Goal: Information Seeking & Learning: Learn about a topic

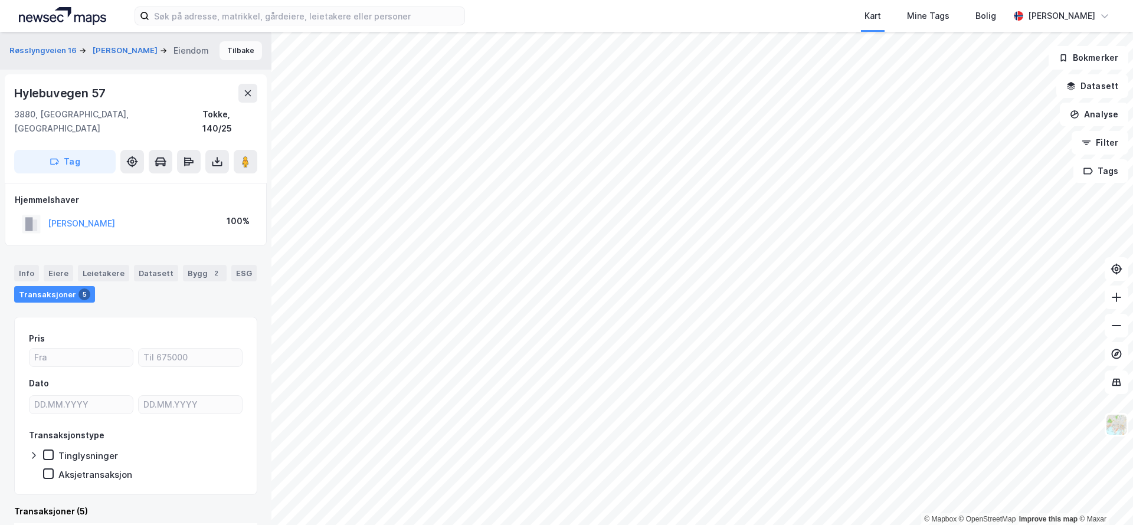
scroll to position [2, 0]
click at [158, 42] on button "NILSEN LEIF THOMAS" at bounding box center [126, 48] width 67 height 12
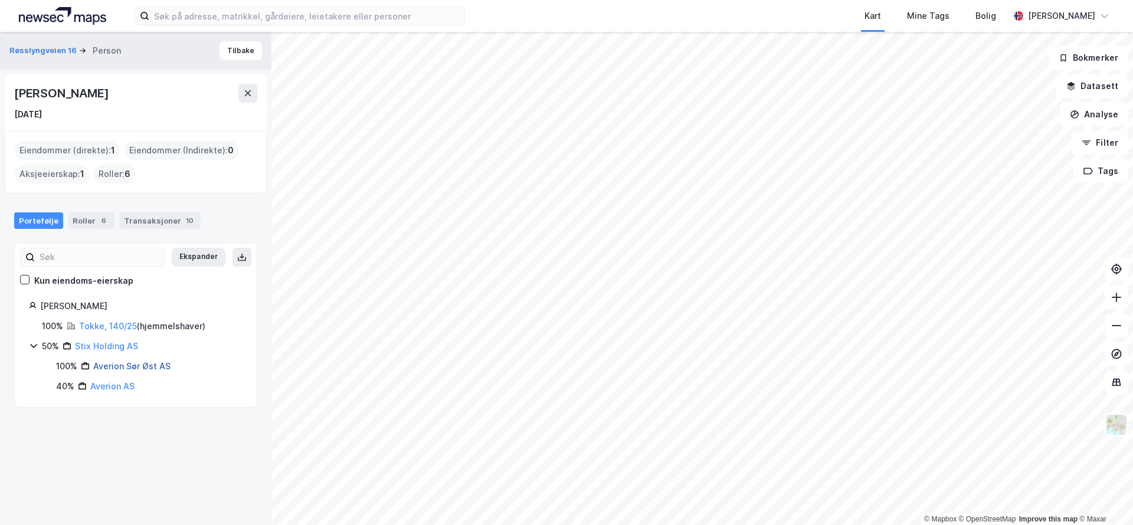
click at [138, 363] on link "Averion Sør Øst AS" at bounding box center [131, 366] width 77 height 10
click at [81, 217] on div "Roller 6" at bounding box center [91, 220] width 47 height 17
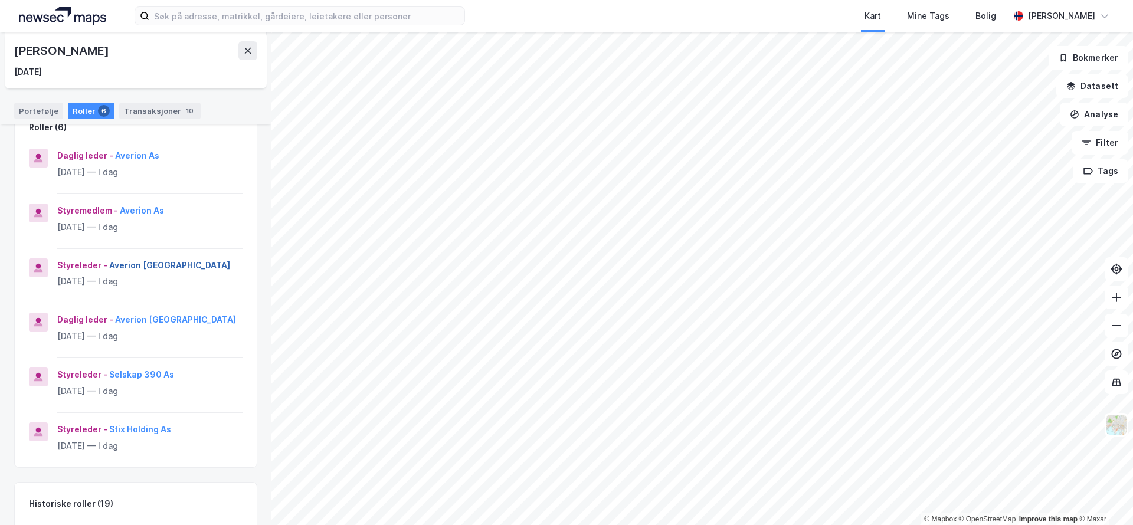
scroll to position [138, 0]
click at [0, 0] on button "Averion Sør Øst As" at bounding box center [0, 0] width 0 height 0
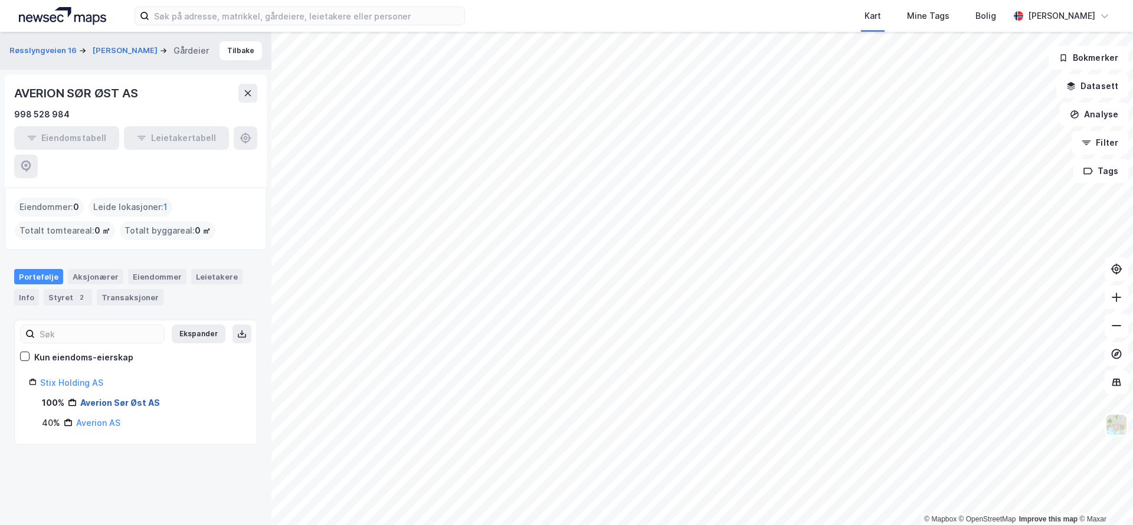
click at [131, 398] on link "Averion Sør Øst AS" at bounding box center [120, 403] width 80 height 10
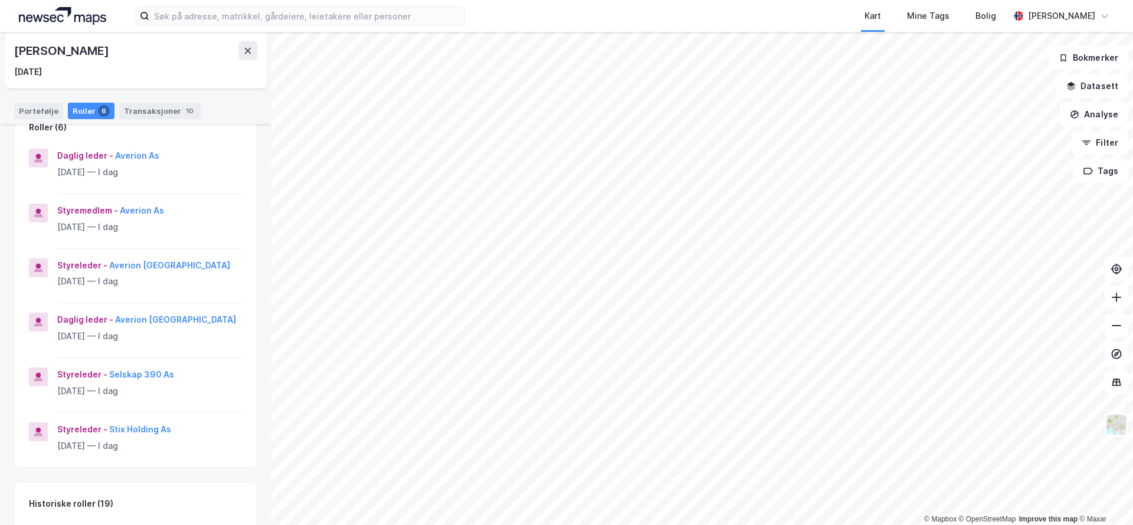
scroll to position [139, 0]
click at [0, 0] on button "Averion Sør Øst As" at bounding box center [0, 0] width 0 height 0
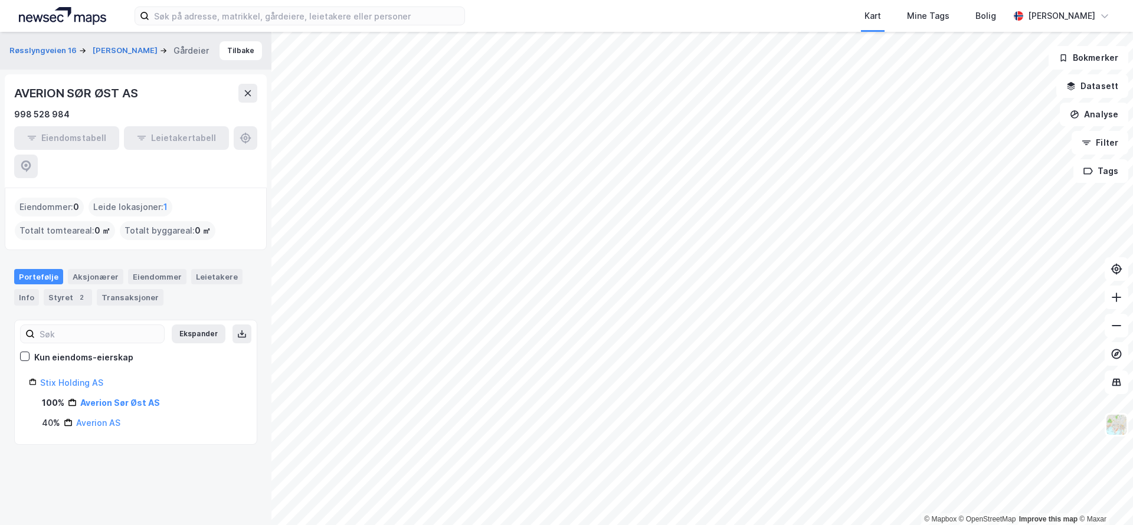
click at [87, 20] on img at bounding box center [62, 16] width 87 height 18
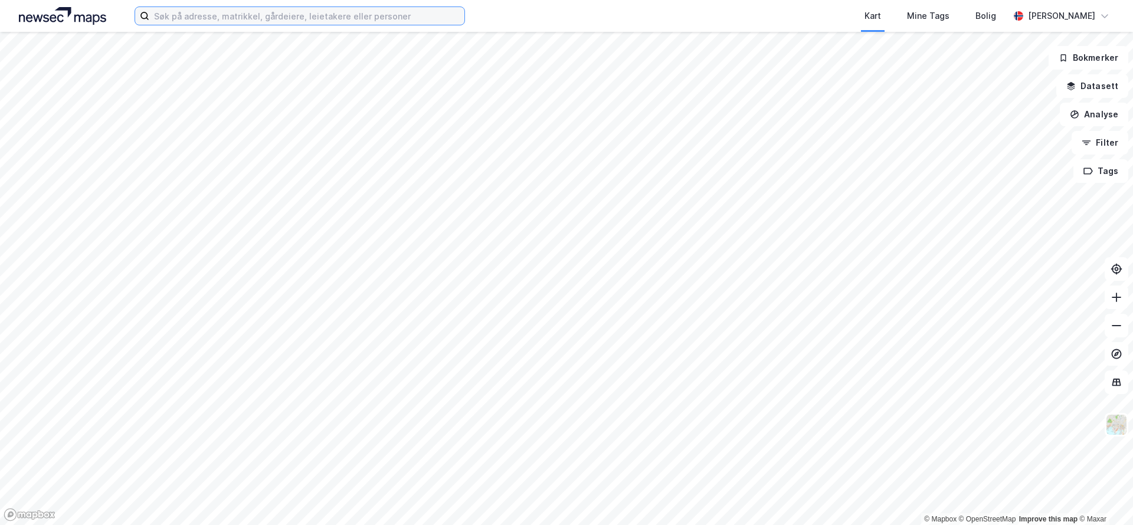
click at [273, 21] on input at bounding box center [306, 16] width 315 height 18
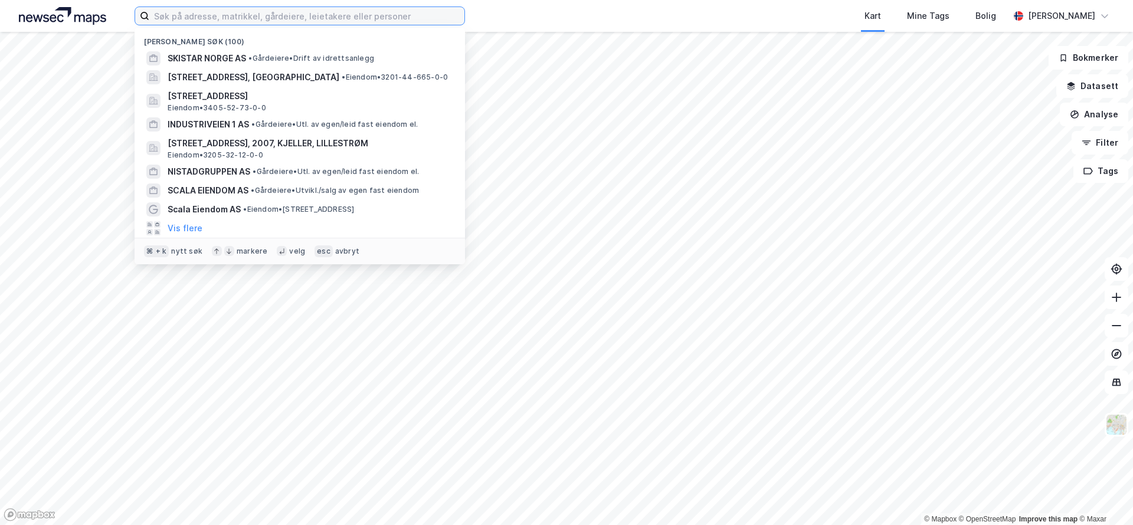
paste input "Dietrichs vei 13, 3117 Tønsberg"
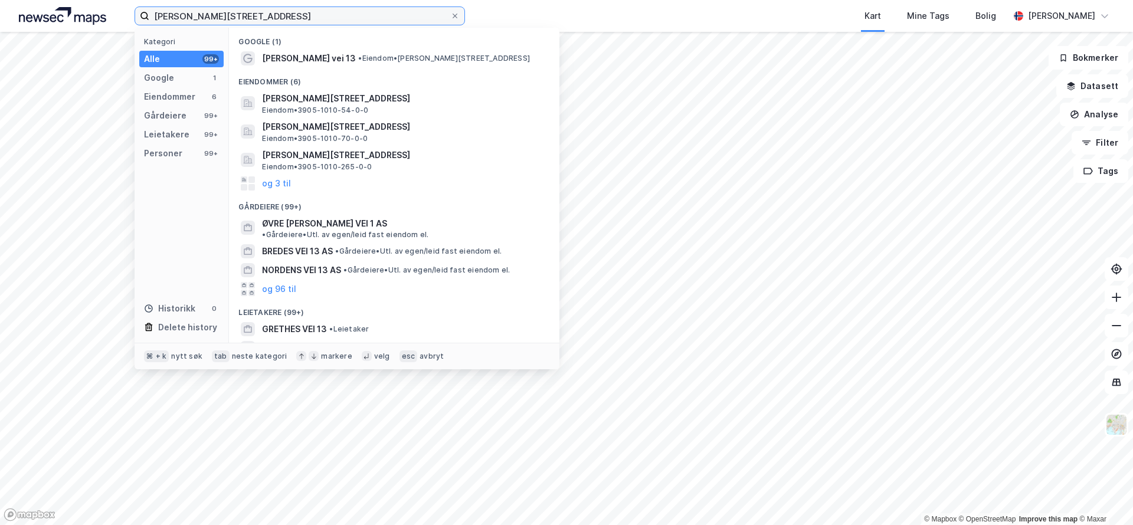
type input "Dietrichs vei 13, 3117 Tønsberg"
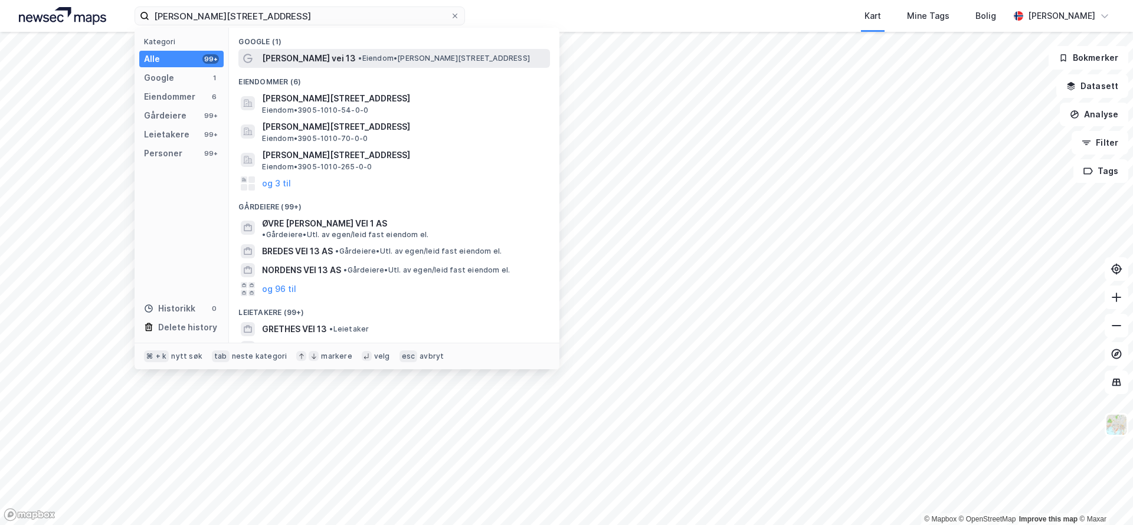
click at [306, 56] on span "Dietrichs vei 13" at bounding box center [309, 58] width 94 height 14
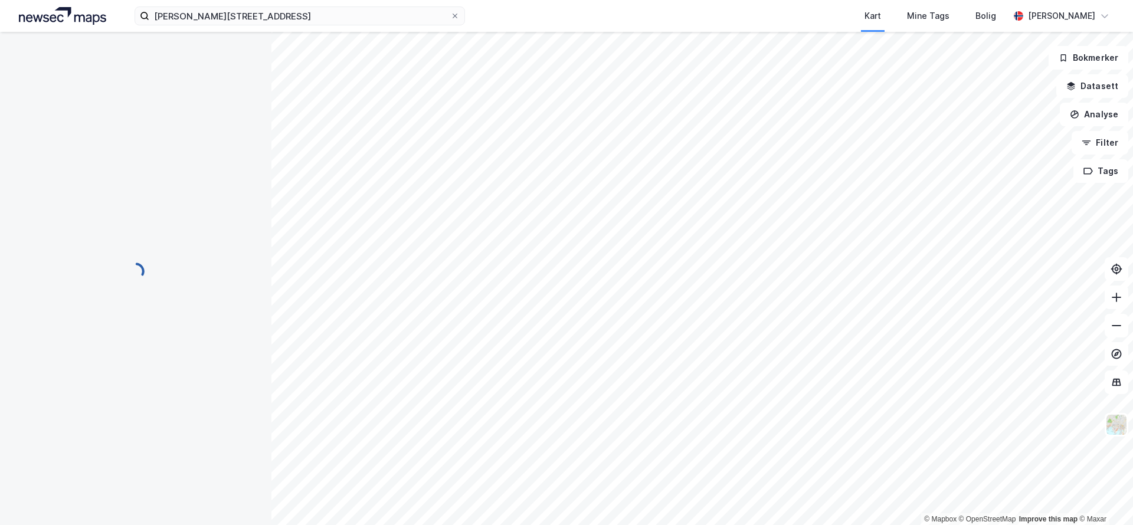
scroll to position [2, 0]
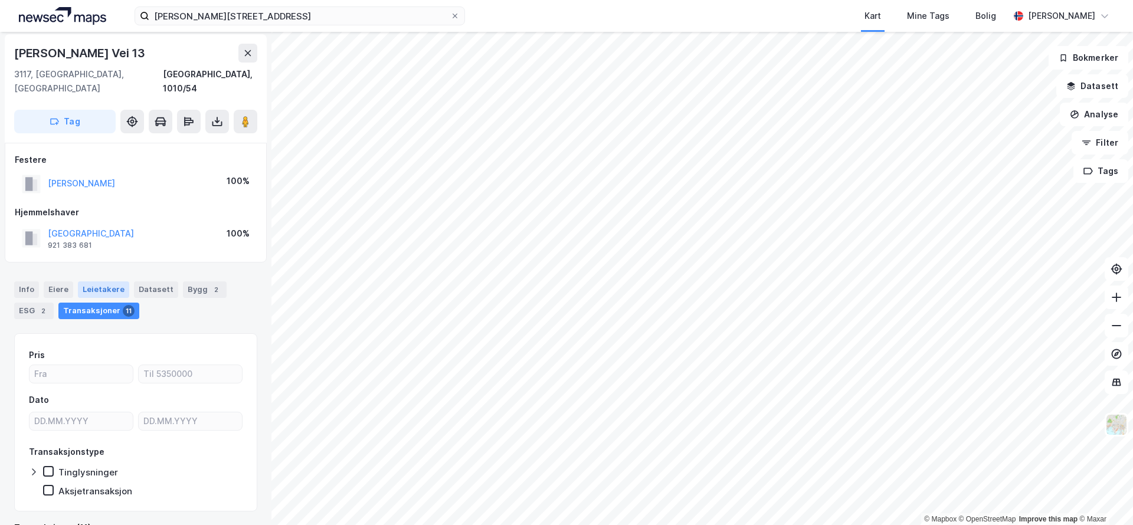
click at [119, 281] on div "Leietakere" at bounding box center [103, 289] width 51 height 17
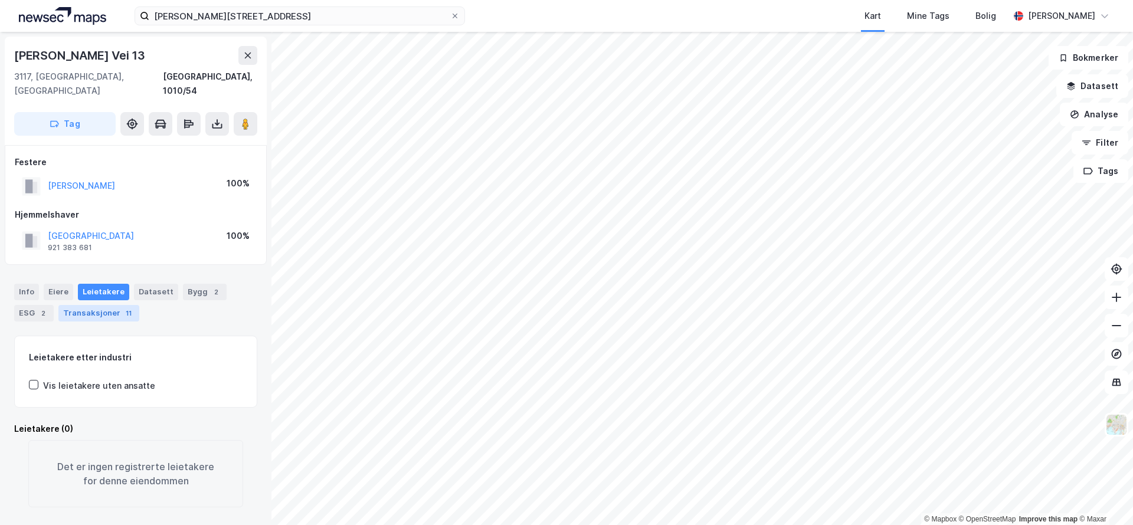
click at [100, 305] on div "Transaksjoner 11" at bounding box center [98, 313] width 81 height 17
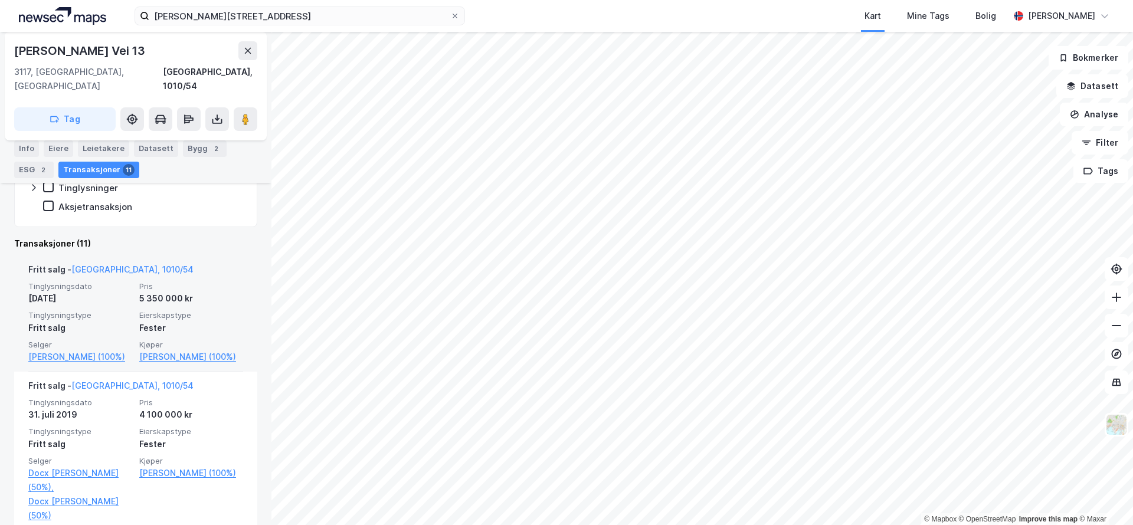
scroll to position [285, 0]
click at [170, 351] on link "Ahlquist Hege Nilsen (100%)" at bounding box center [191, 358] width 104 height 14
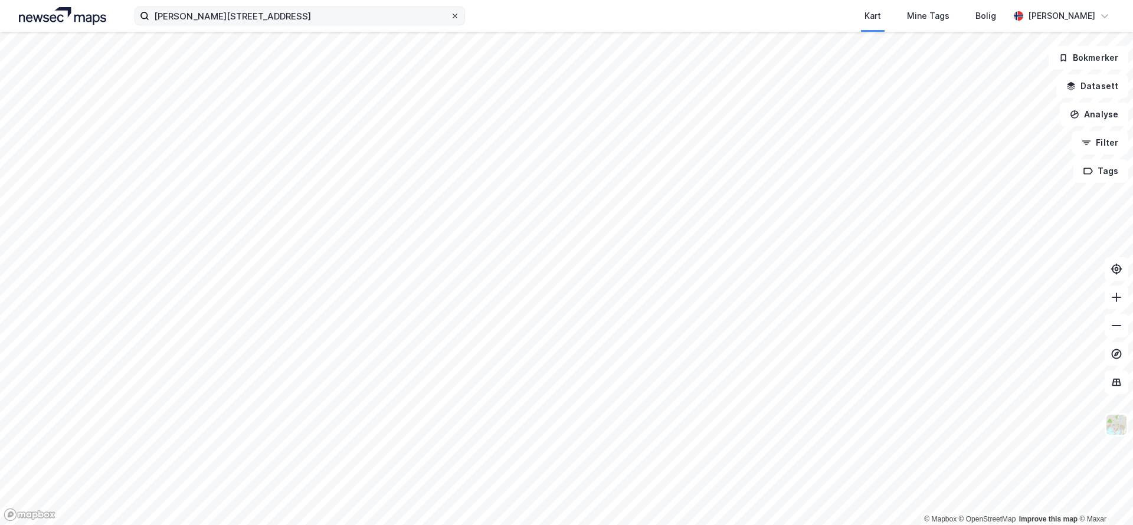
click at [456, 17] on icon at bounding box center [454, 16] width 5 height 5
click at [450, 17] on input "[PERSON_NAME][STREET_ADDRESS]" at bounding box center [299, 16] width 301 height 18
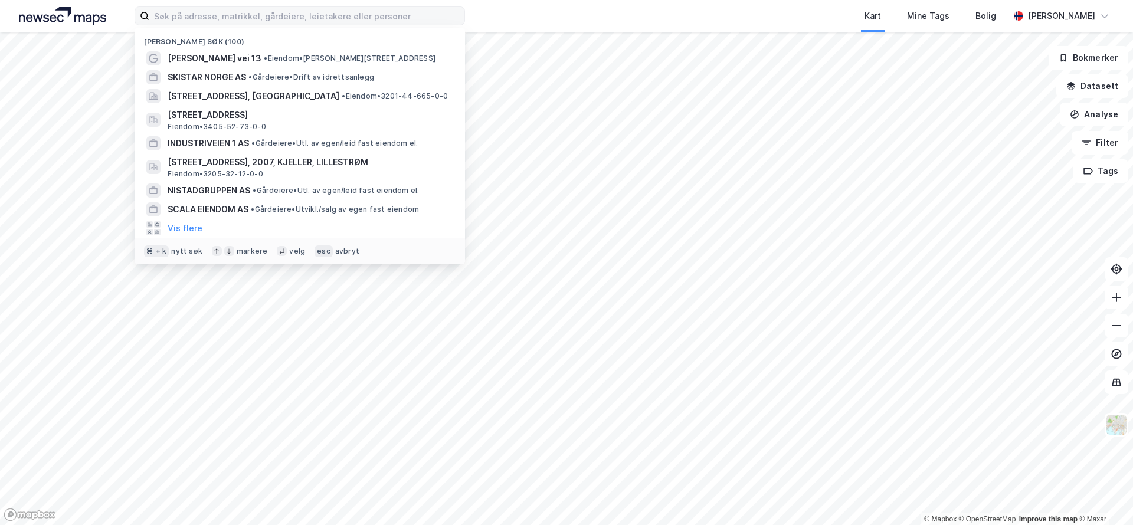
click at [501, 18] on div "Nylige søk (100) Dietrichs vei 13 • Eiendom • Dietrichs vei 13, 3117 Tønsberg S…" at bounding box center [566, 16] width 1133 height 32
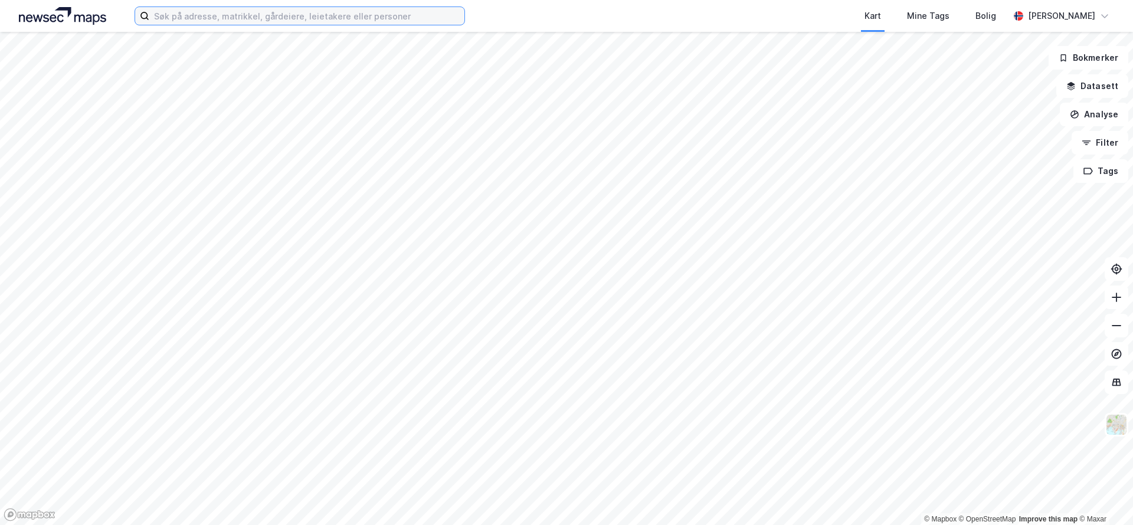
click at [284, 15] on input at bounding box center [306, 16] width 315 height 18
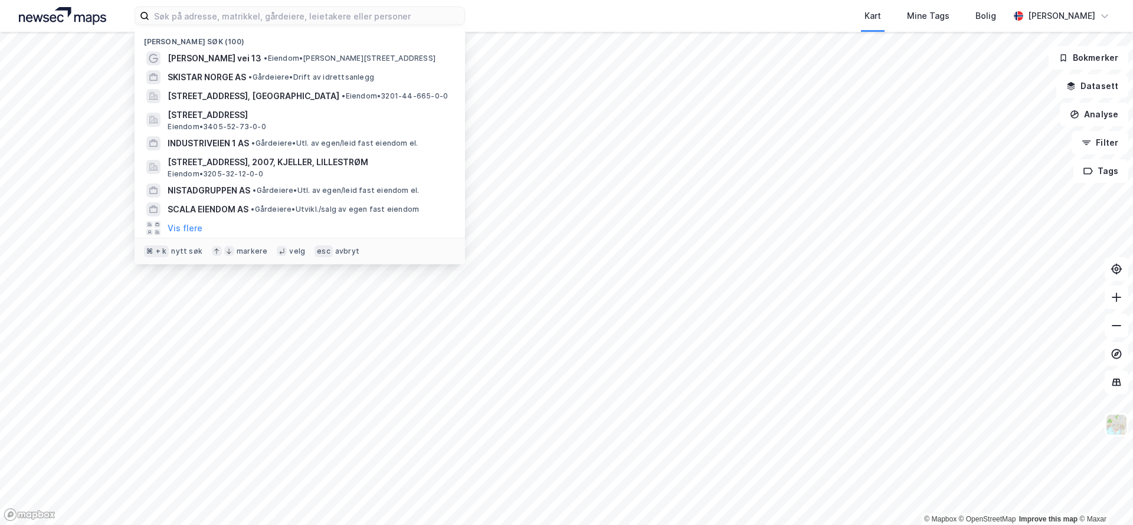
click at [543, 11] on div "Kart Mine Tags Bolig" at bounding box center [764, 16] width 487 height 32
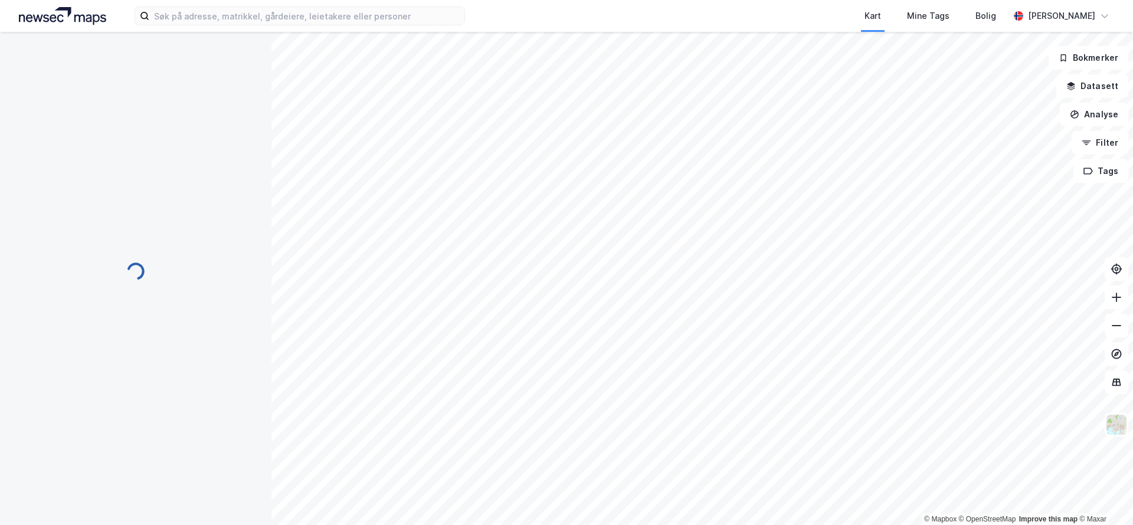
scroll to position [1, 0]
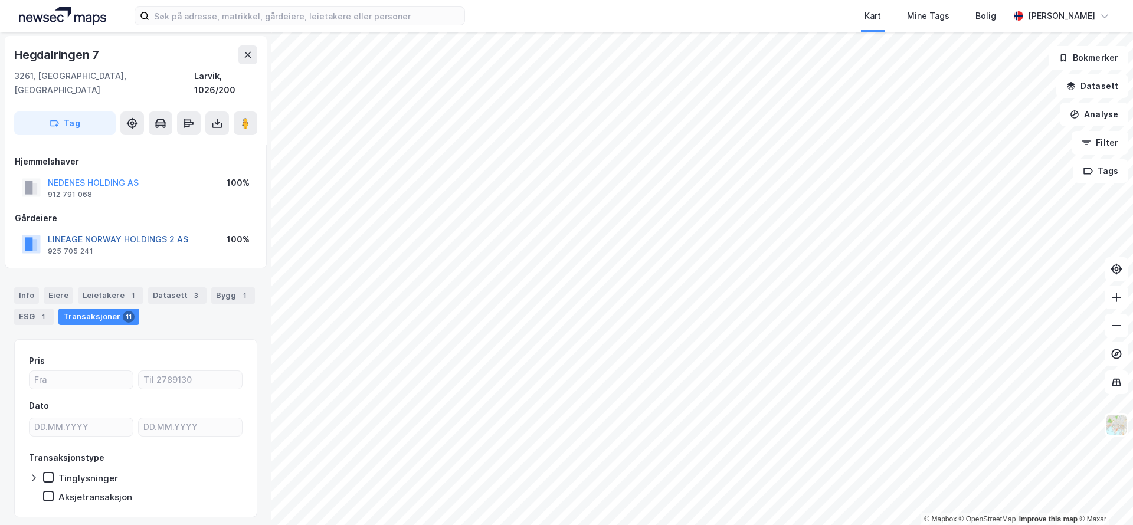
click at [0, 0] on button "LINEAGE NORWAY HOLDINGS 2 AS" at bounding box center [0, 0] width 0 height 0
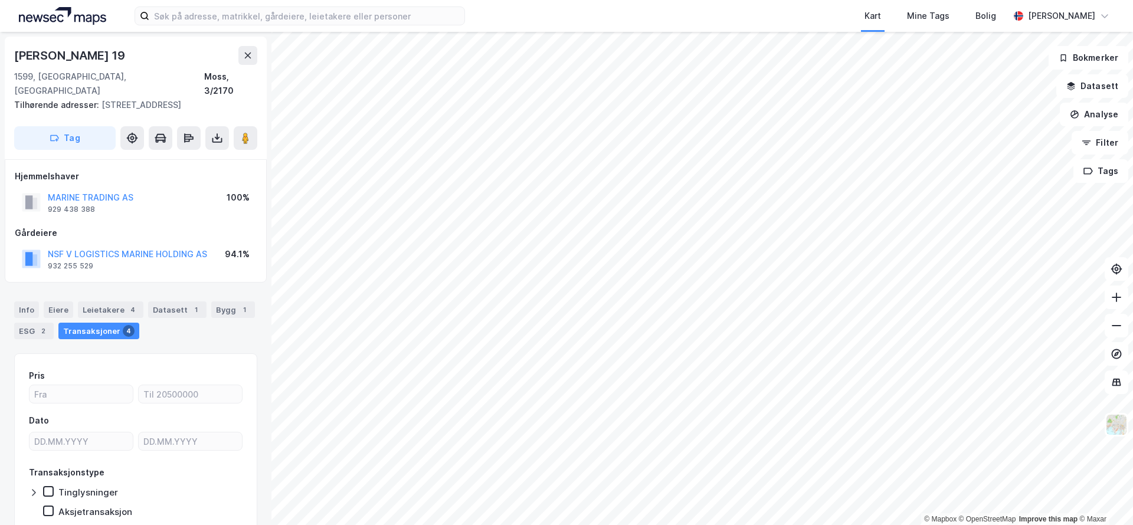
scroll to position [1, 0]
click at [0, 0] on button "NSF V LOGISTICS MARINE HOLDING AS" at bounding box center [0, 0] width 0 height 0
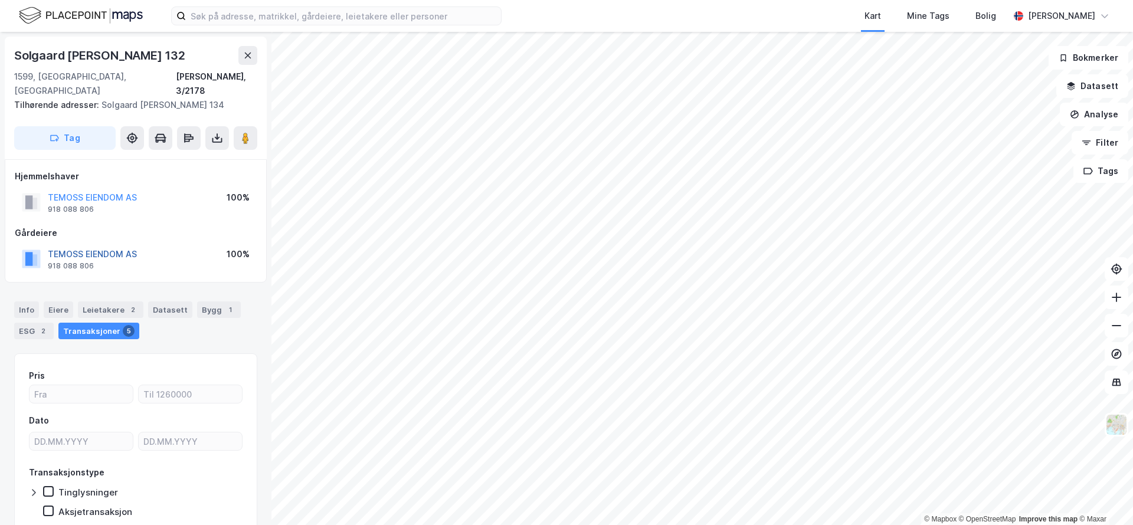
click at [0, 0] on button "TEMOSS EIENDOM AS" at bounding box center [0, 0] width 0 height 0
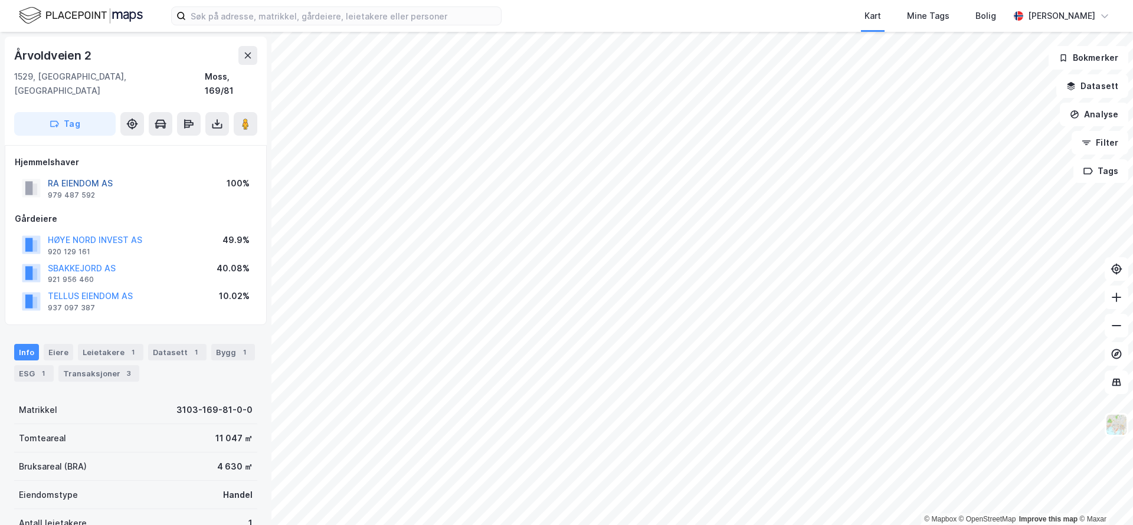
click at [0, 0] on button "RA EIENDOM AS" at bounding box center [0, 0] width 0 height 0
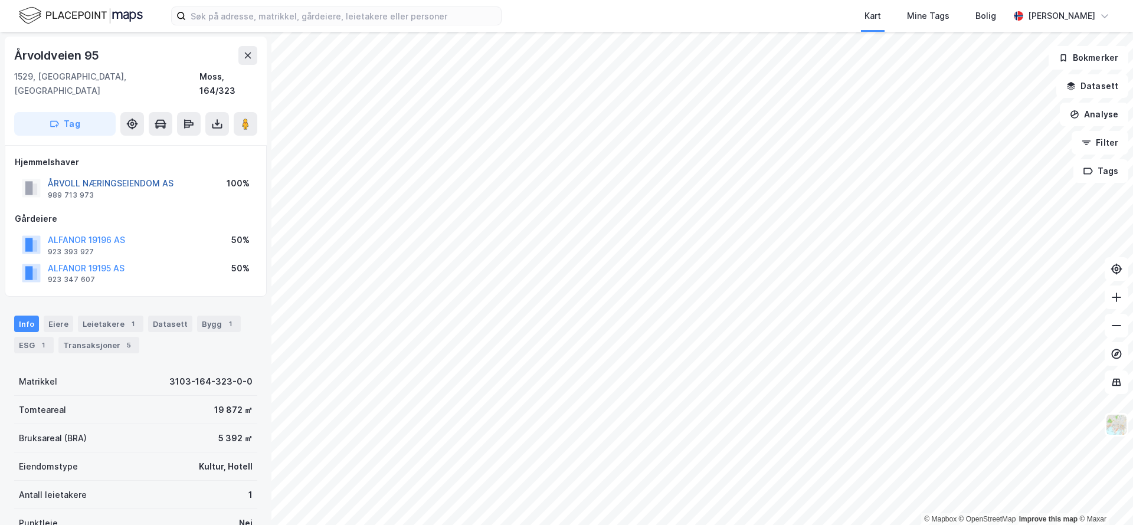
click at [0, 0] on button "ÅRVOLL NÆRINGSEIENDOM AS" at bounding box center [0, 0] width 0 height 0
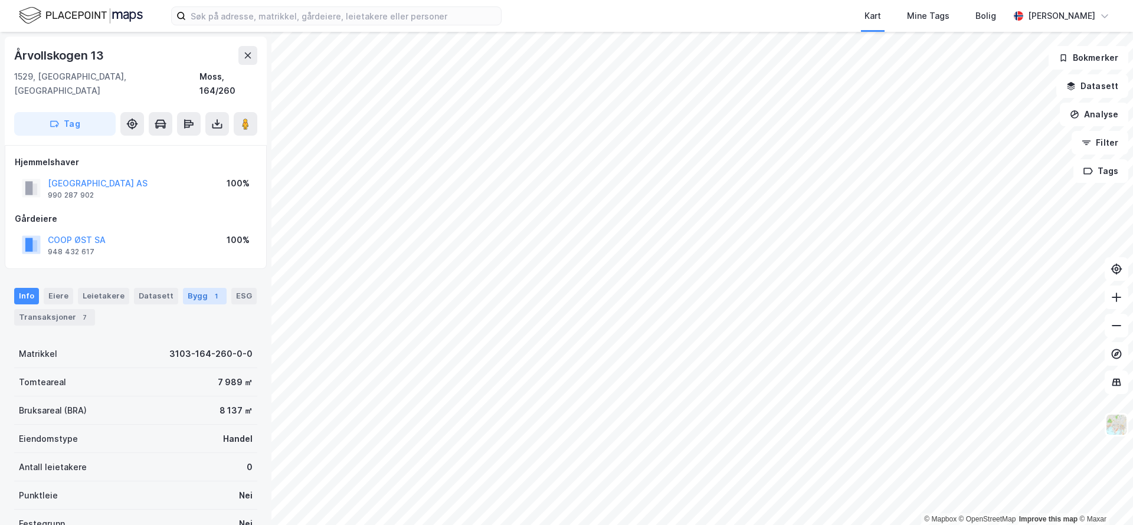
click at [210, 290] on div "1" at bounding box center [216, 296] width 12 height 12
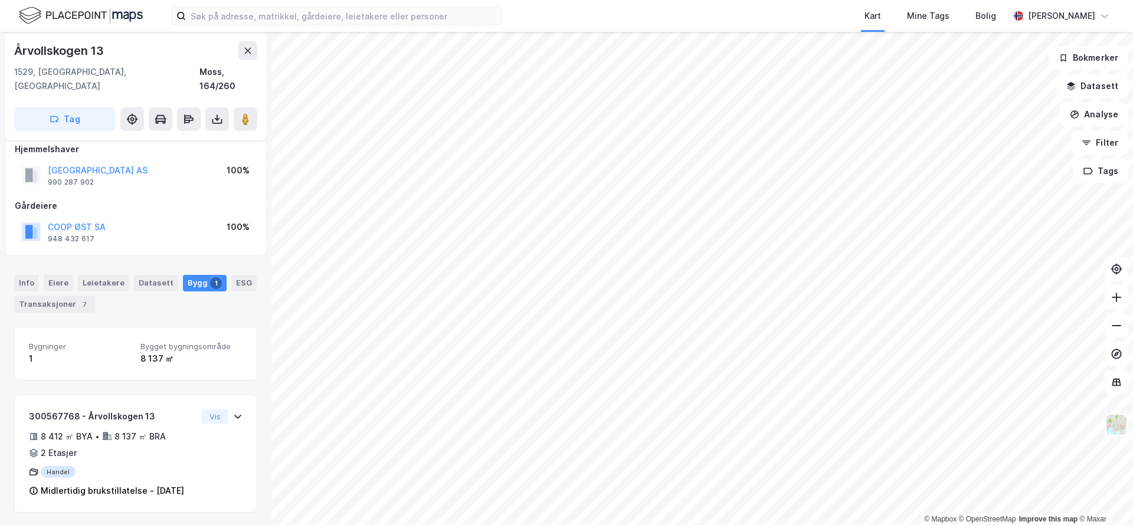
scroll to position [15, 0]
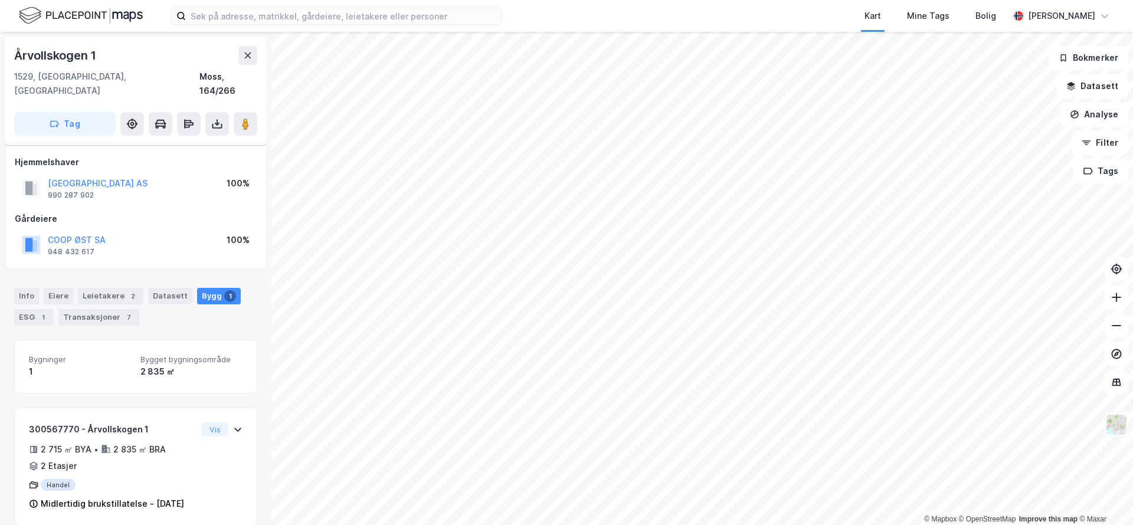
scroll to position [15, 0]
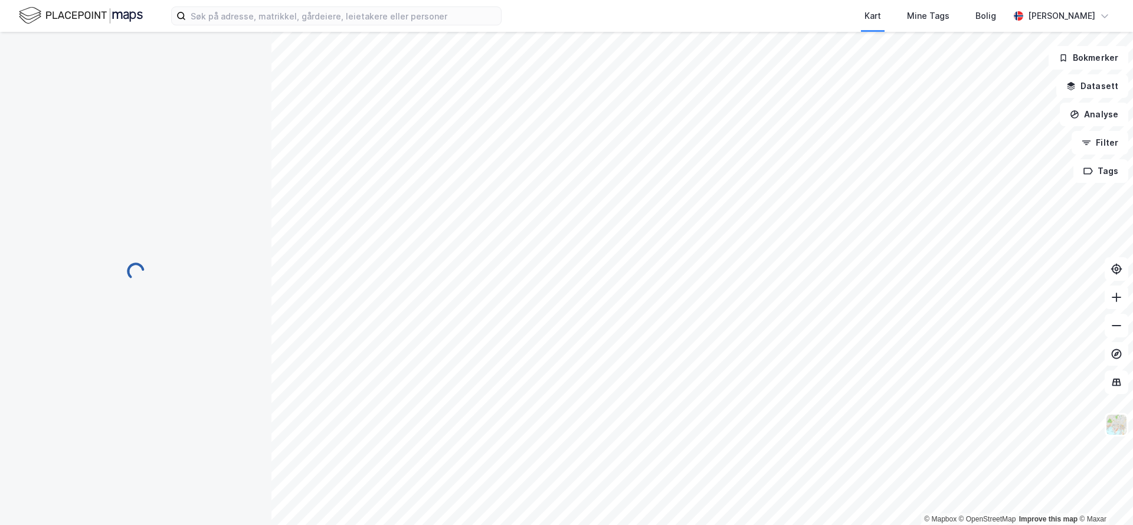
scroll to position [15, 0]
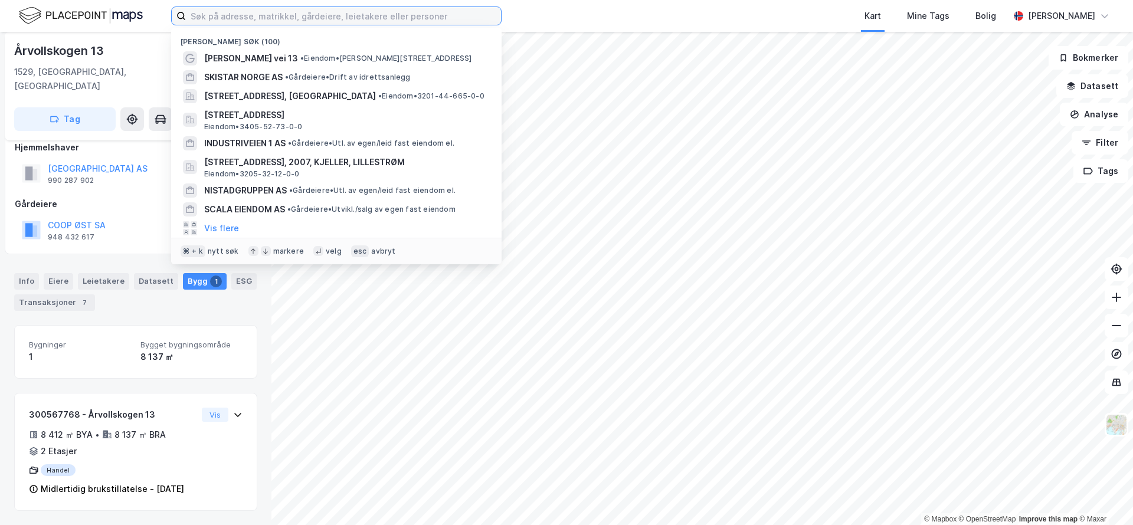
click at [338, 21] on input at bounding box center [343, 16] width 315 height 18
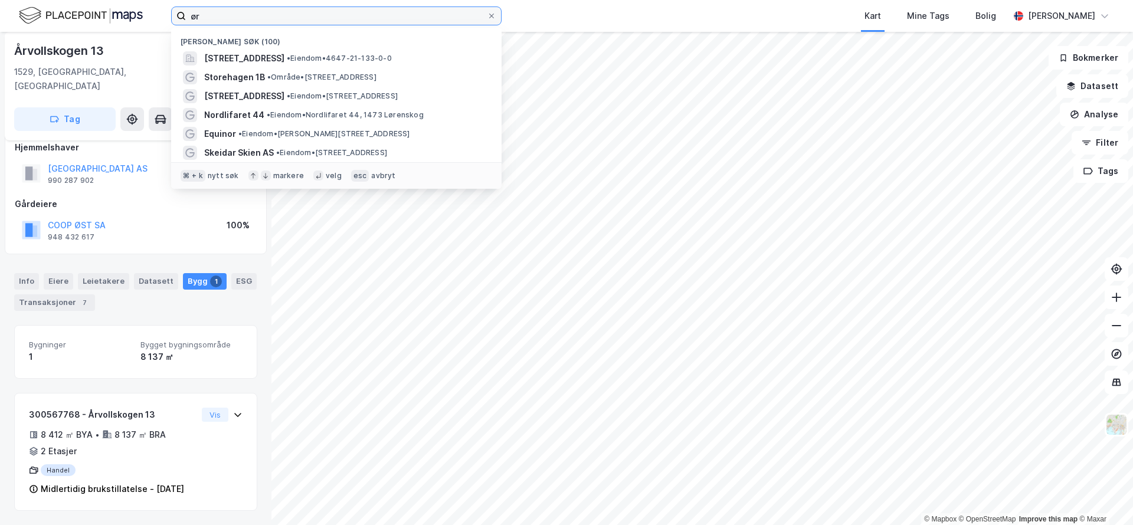
type input "ø"
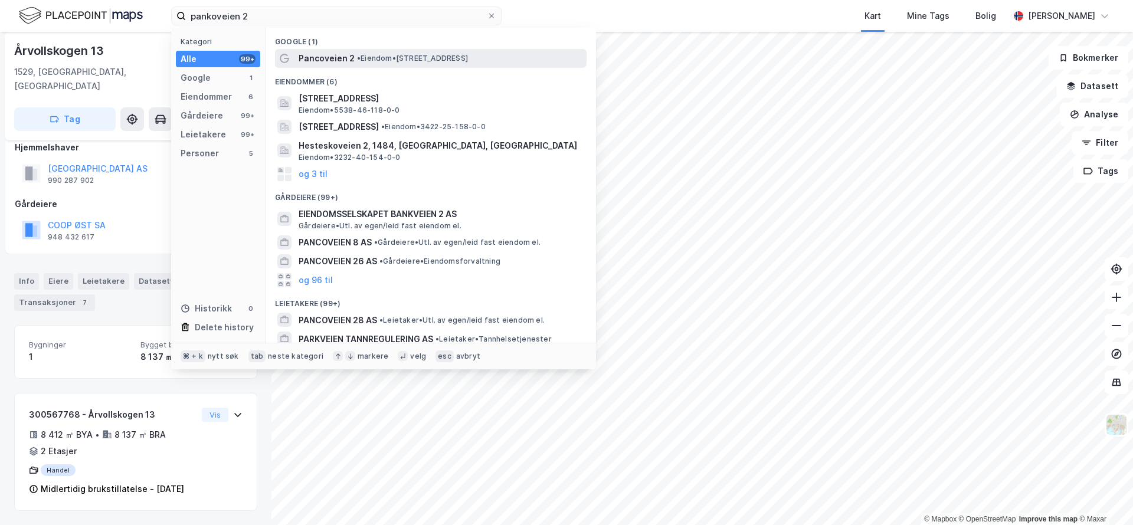
click at [355, 51] on div "Pancoveien 2 • Eiendom • Pancoveien 2, 1624 Fredrikstad" at bounding box center [440, 58] width 285 height 14
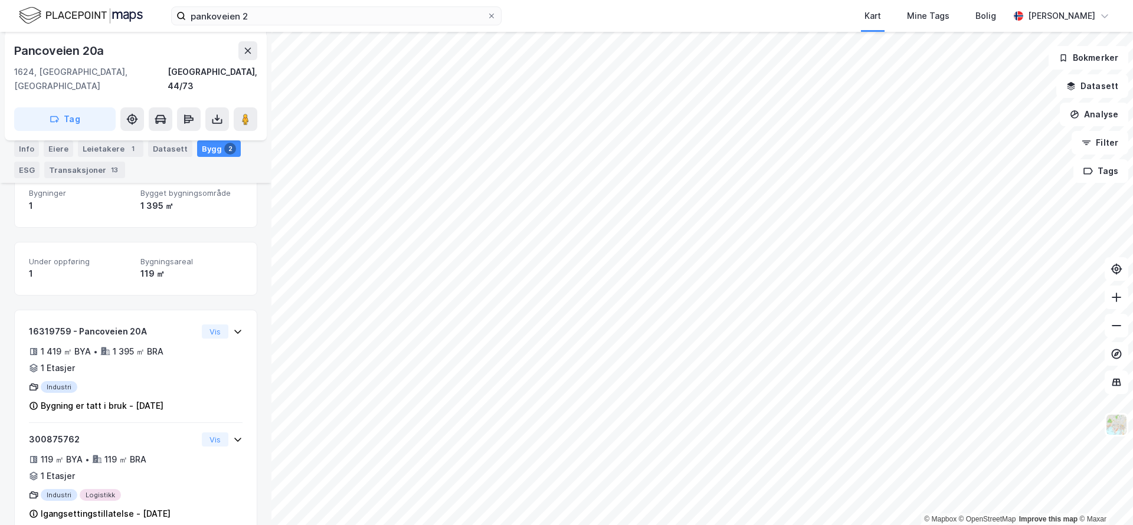
scroll to position [281, 0]
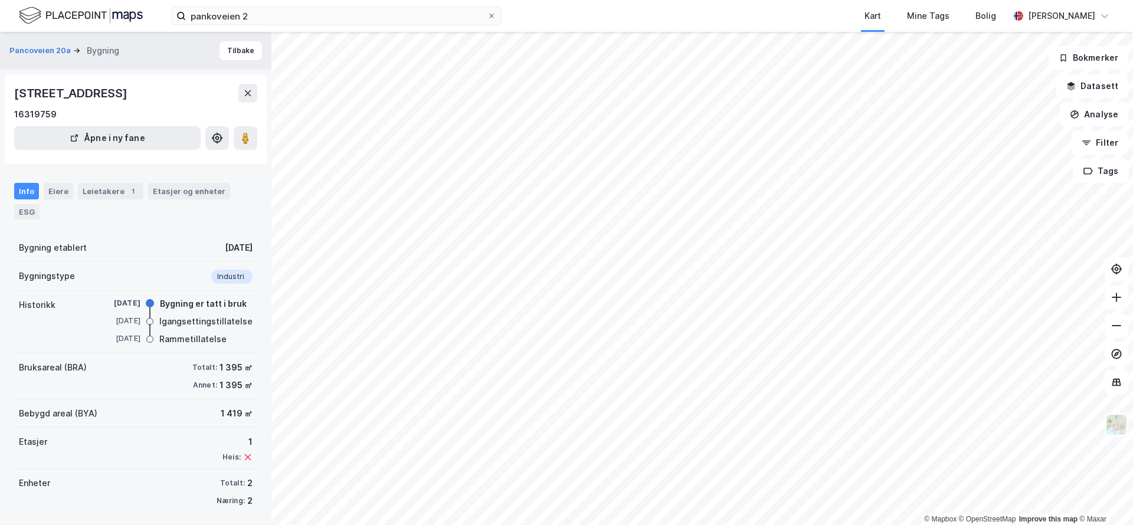
scroll to position [4, 0]
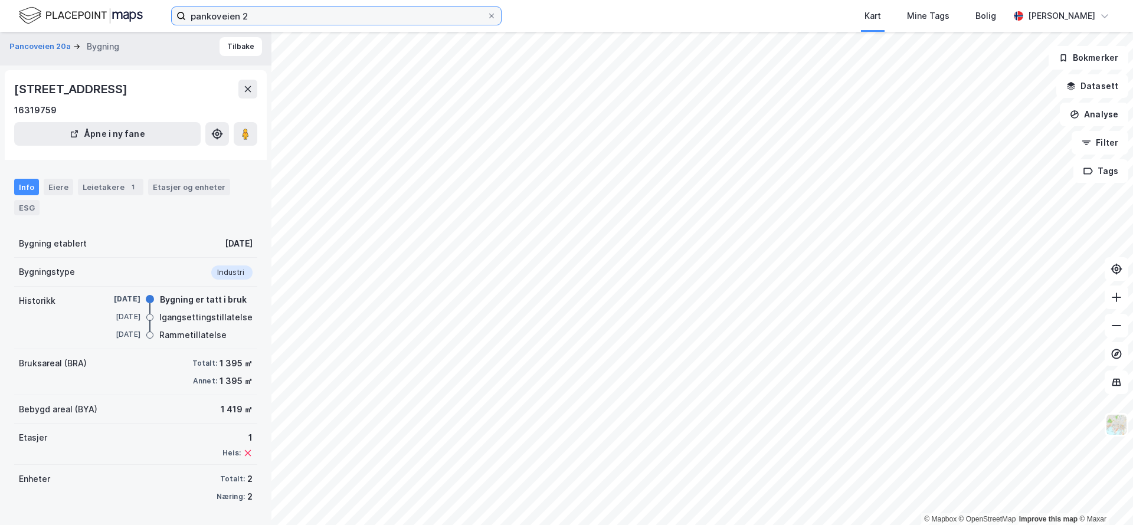
click at [209, 15] on input "pankoveien 2" at bounding box center [336, 16] width 301 height 18
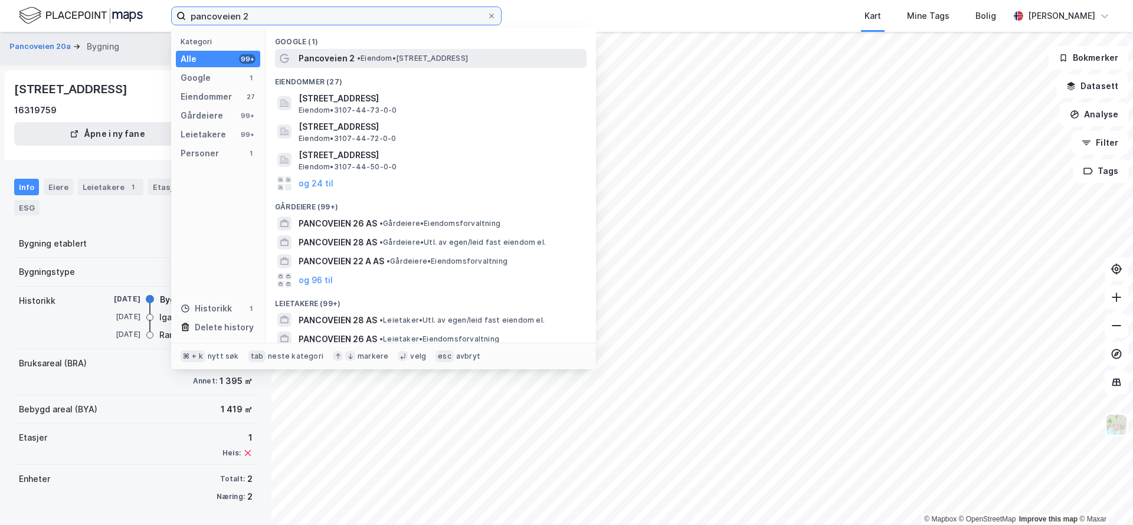
type input "pancoveien 2"
click at [357, 52] on div "Pancoveien 2 • Eiendom • Pancoveien 2, 1624 Fredrikstad" at bounding box center [440, 58] width 285 height 14
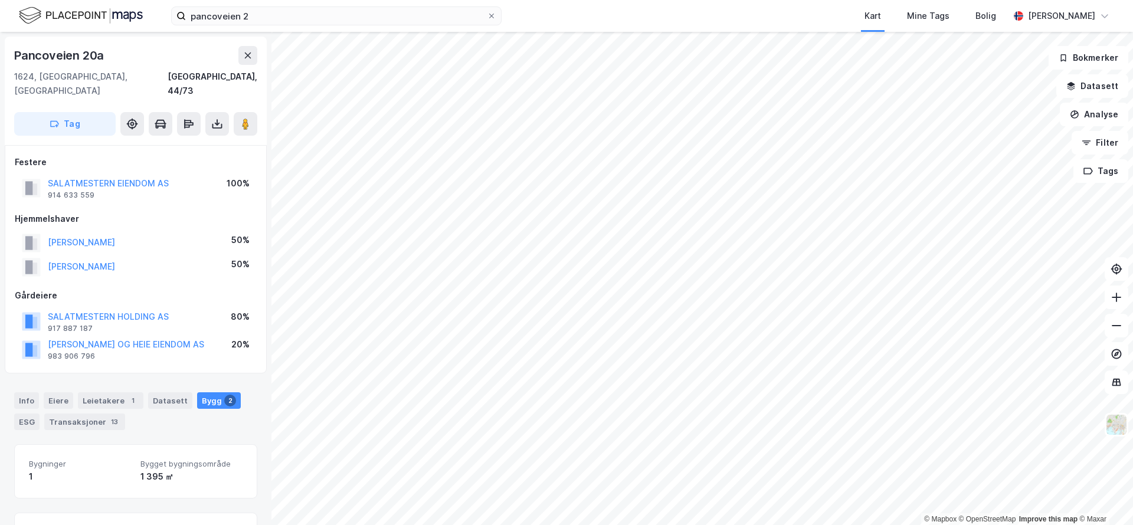
scroll to position [4, 0]
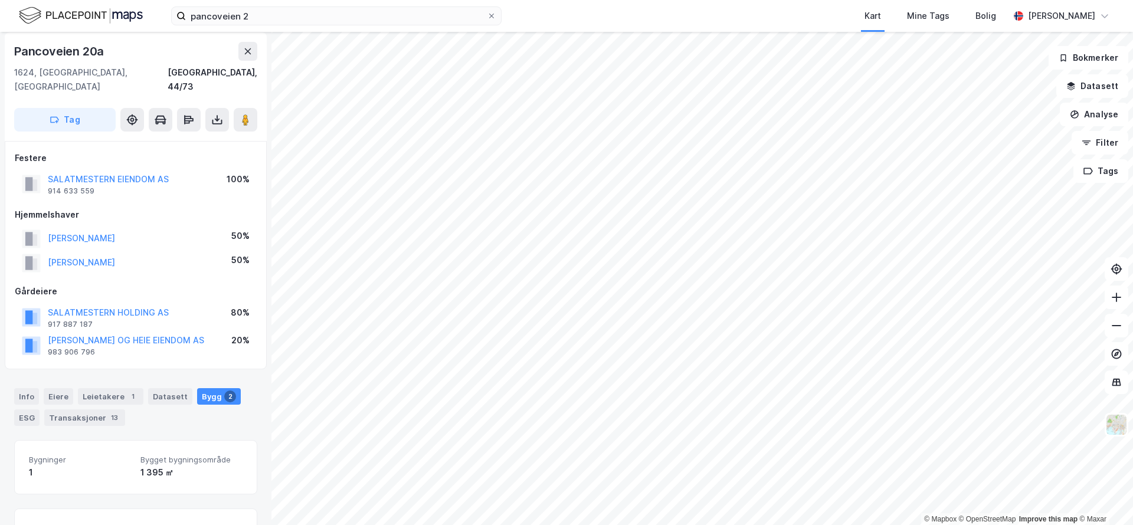
scroll to position [1, 0]
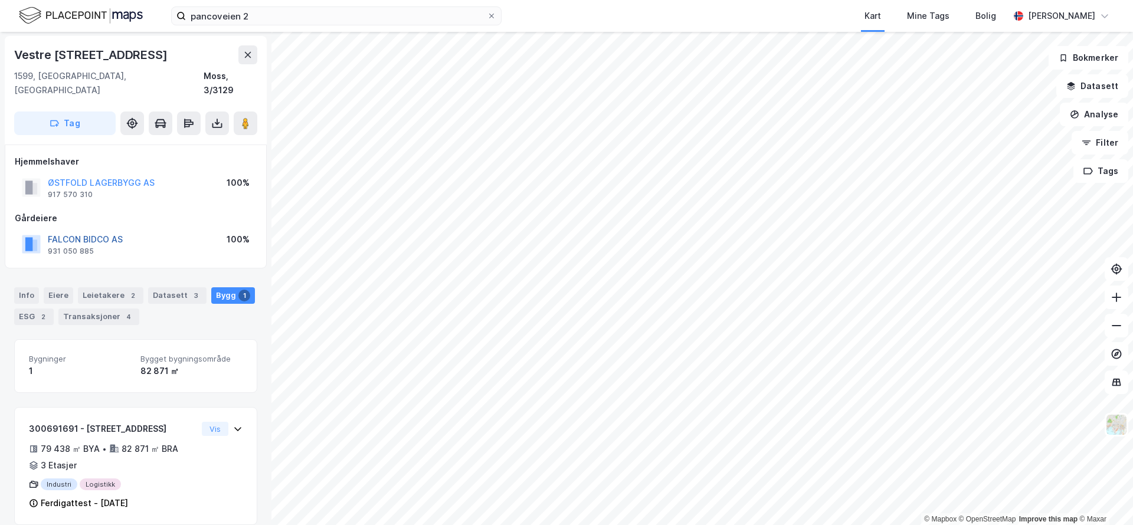
click at [0, 0] on button "FALCON BIDCO AS" at bounding box center [0, 0] width 0 height 0
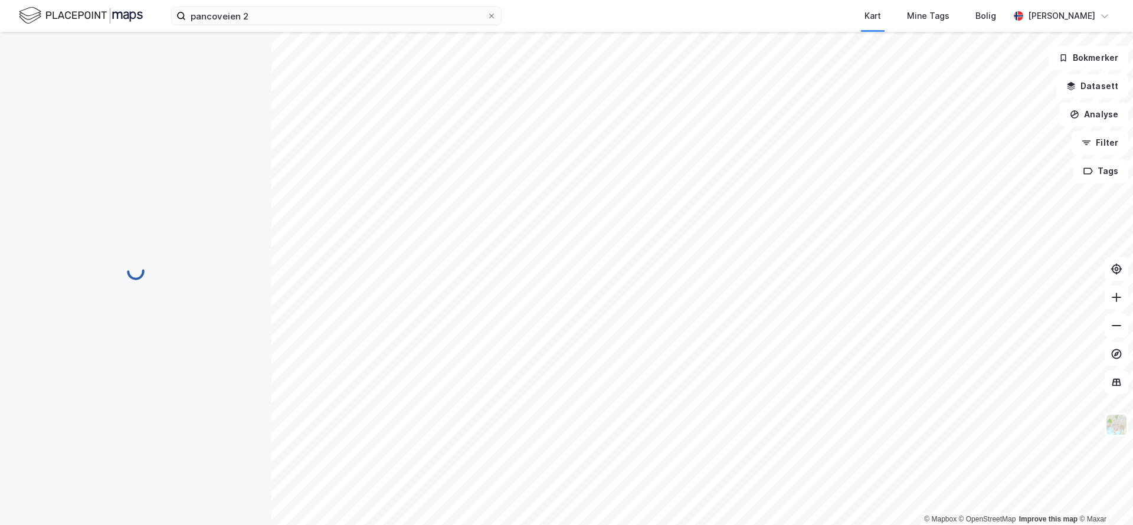
scroll to position [1, 0]
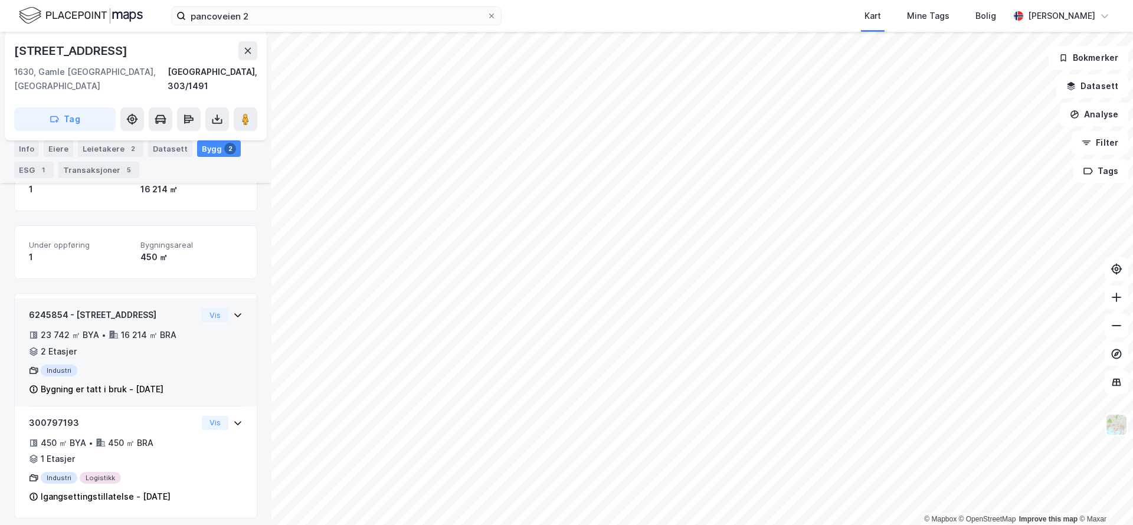
scroll to position [327, 0]
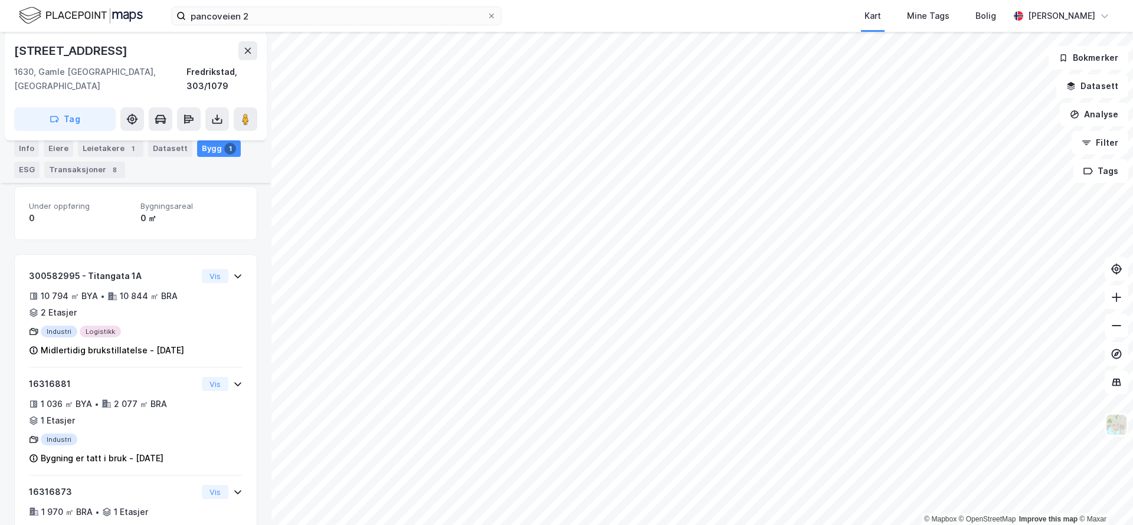
scroll to position [296, 0]
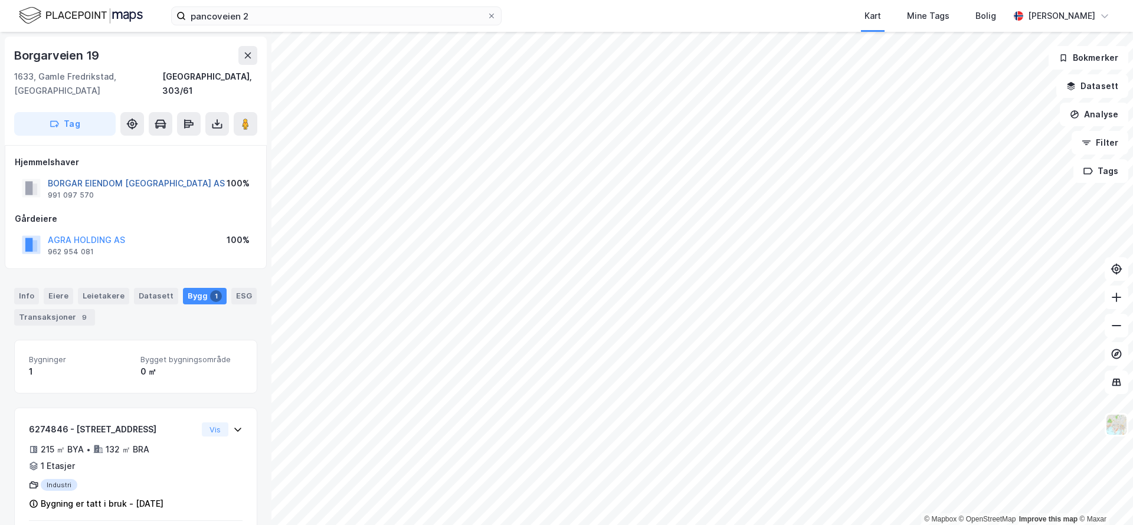
click at [0, 0] on button "BORGAR EIENDOM FREDRIKSTAD AS" at bounding box center [0, 0] width 0 height 0
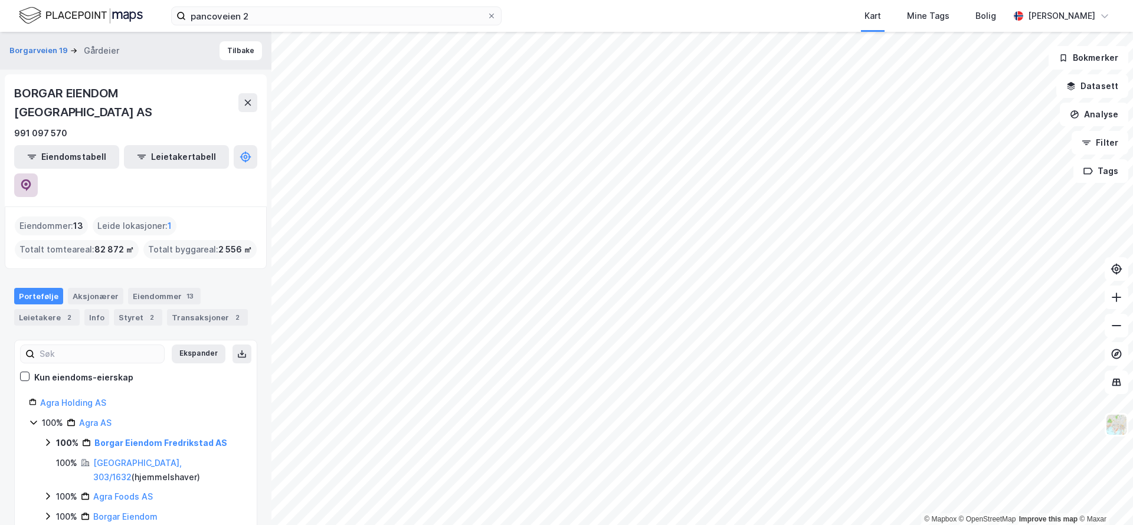
click at [38, 173] on button at bounding box center [26, 185] width 24 height 24
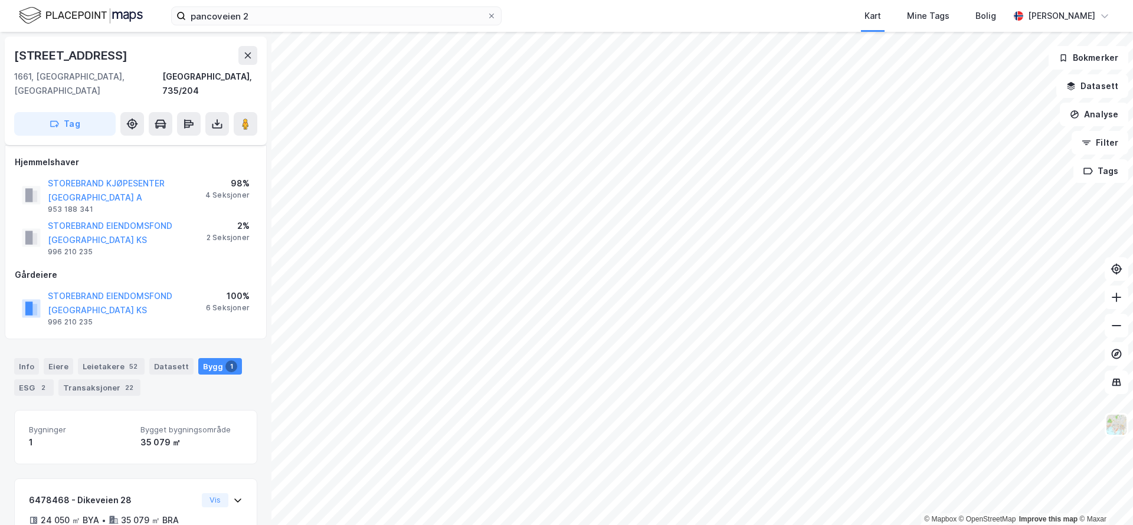
scroll to position [71, 0]
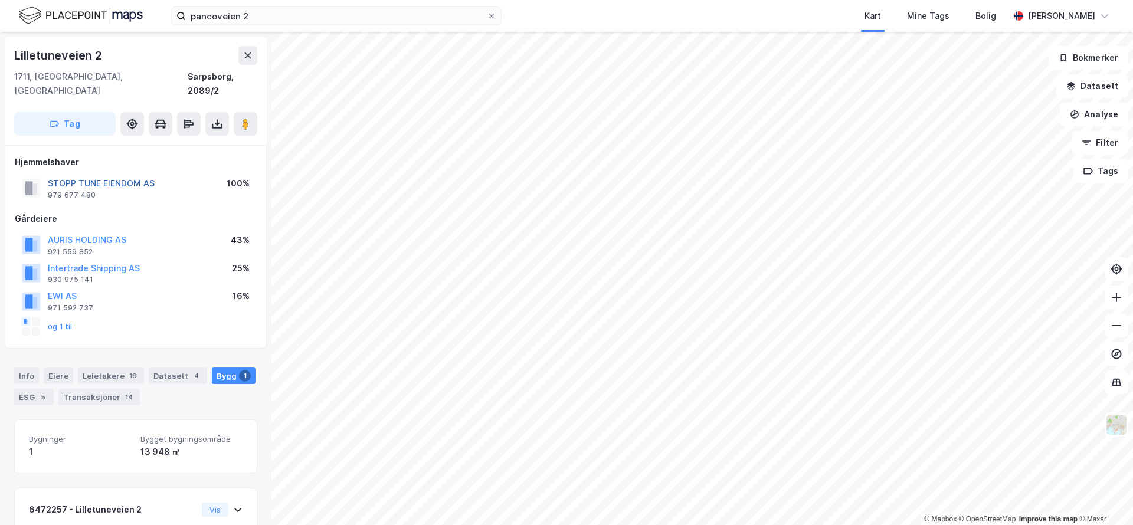
click at [0, 0] on button "STOPP TUNE EIENDOM AS" at bounding box center [0, 0] width 0 height 0
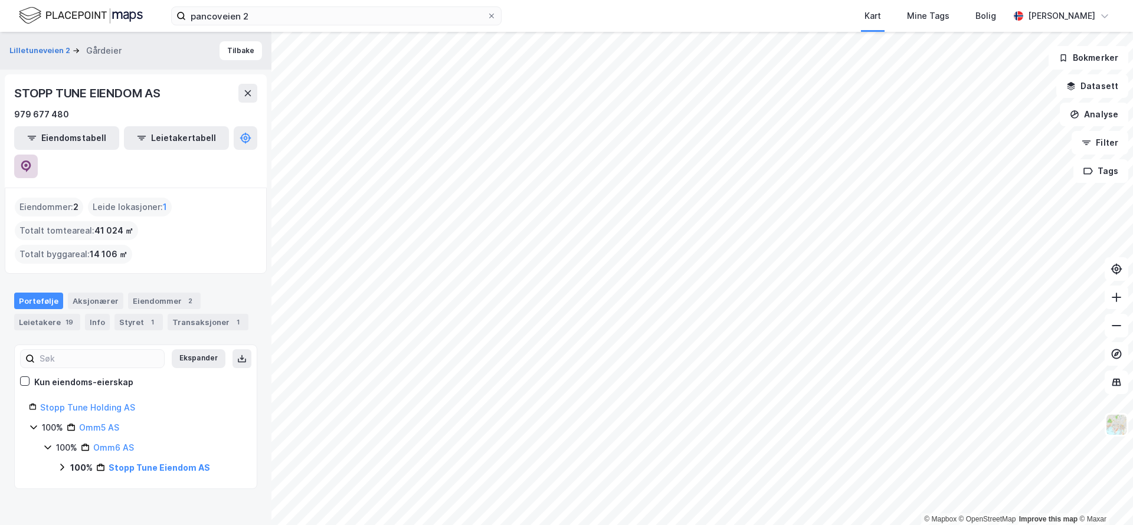
click at [32, 160] on icon at bounding box center [26, 166] width 12 height 12
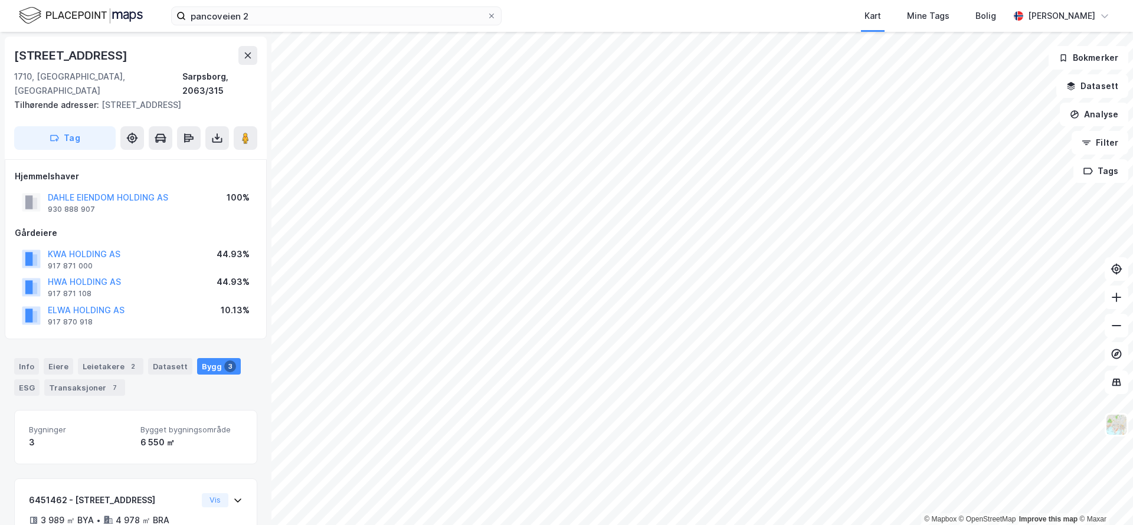
scroll to position [1, 0]
click at [0, 0] on button "DAHLE EIENDOM HOLDING AS" at bounding box center [0, 0] width 0 height 0
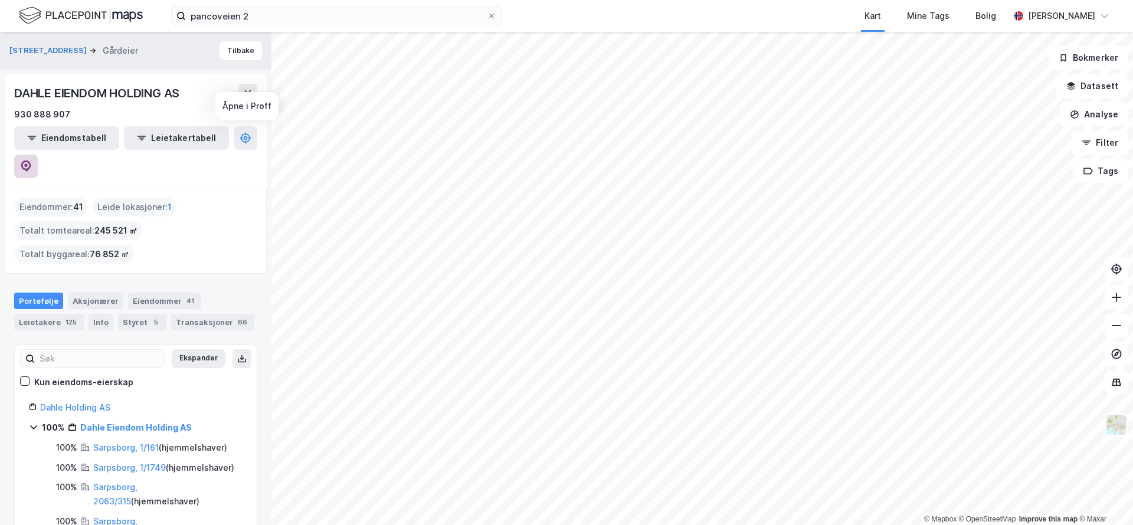
click at [28, 163] on icon at bounding box center [26, 165] width 4 height 4
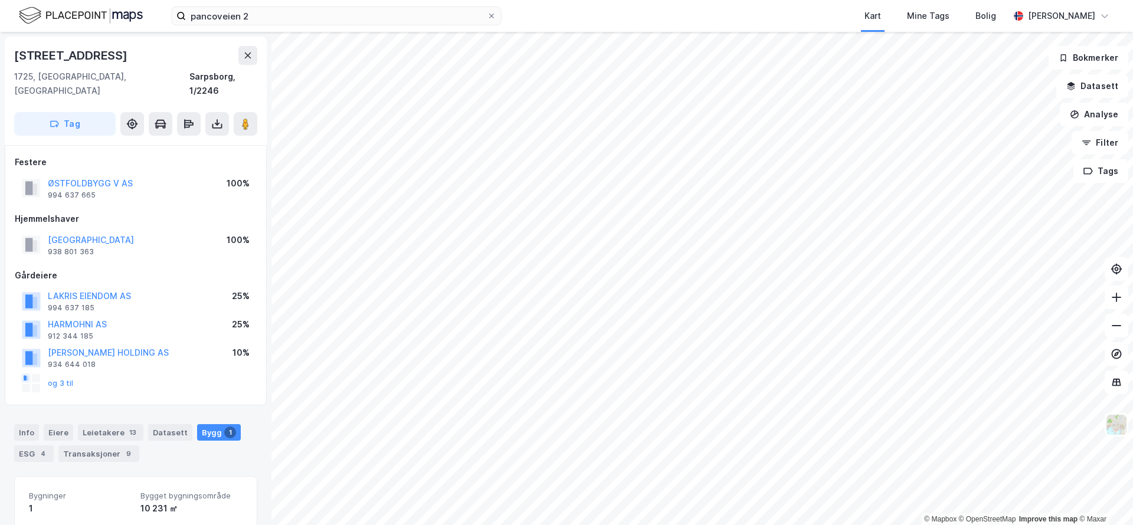
scroll to position [1, 0]
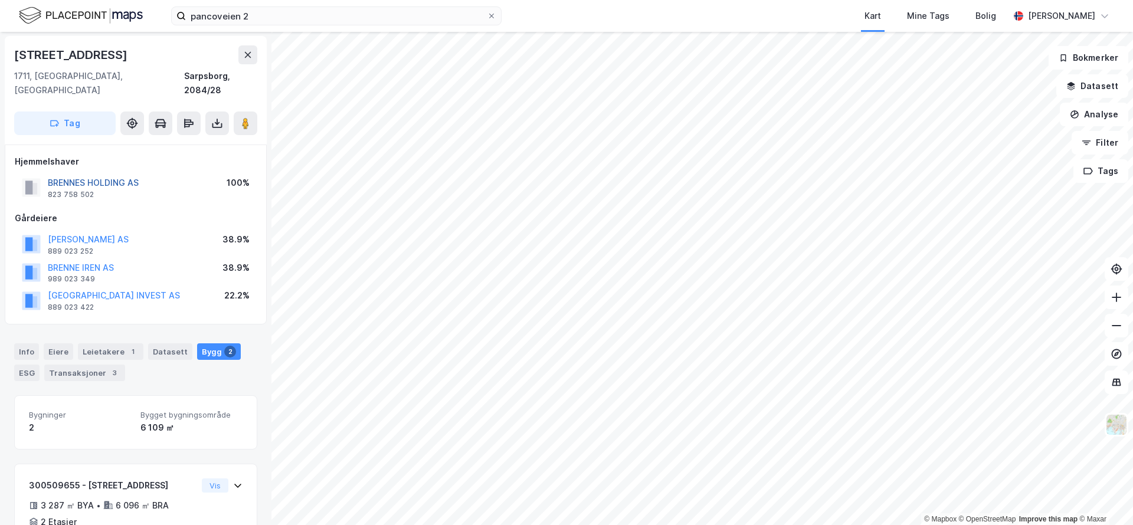
click at [0, 0] on button "BRENNES HOLDING AS" at bounding box center [0, 0] width 0 height 0
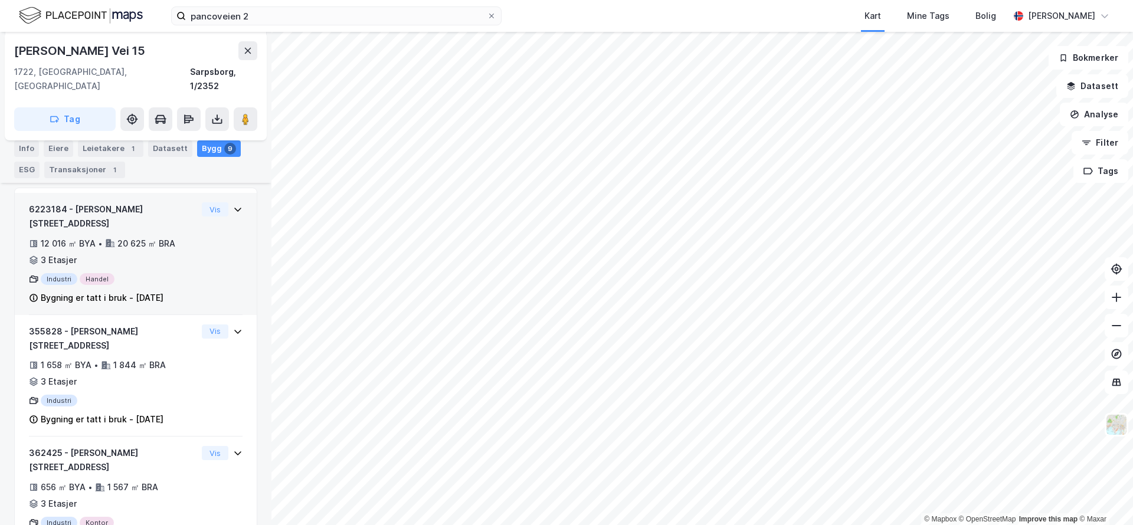
scroll to position [174, 0]
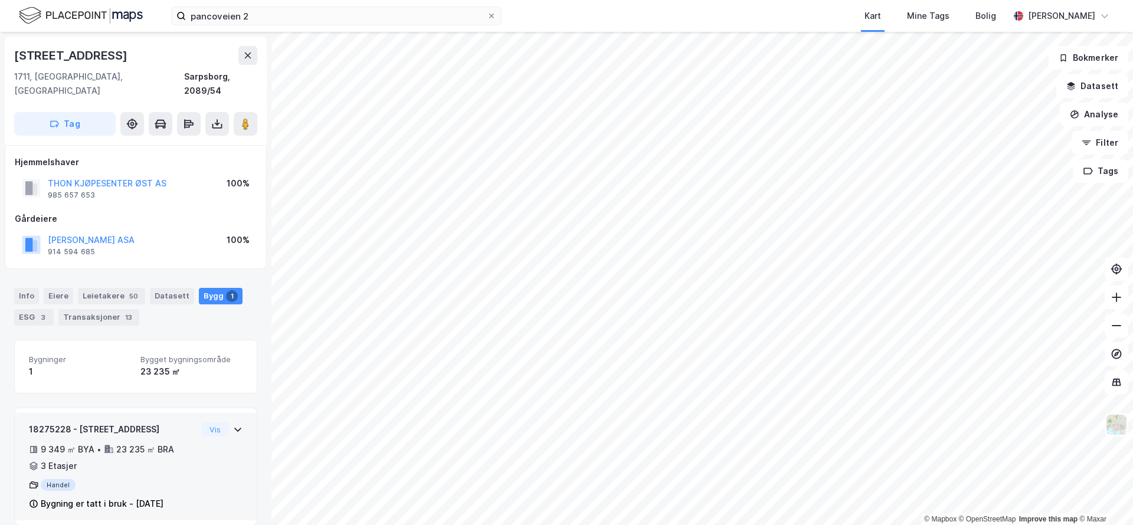
scroll to position [1, 0]
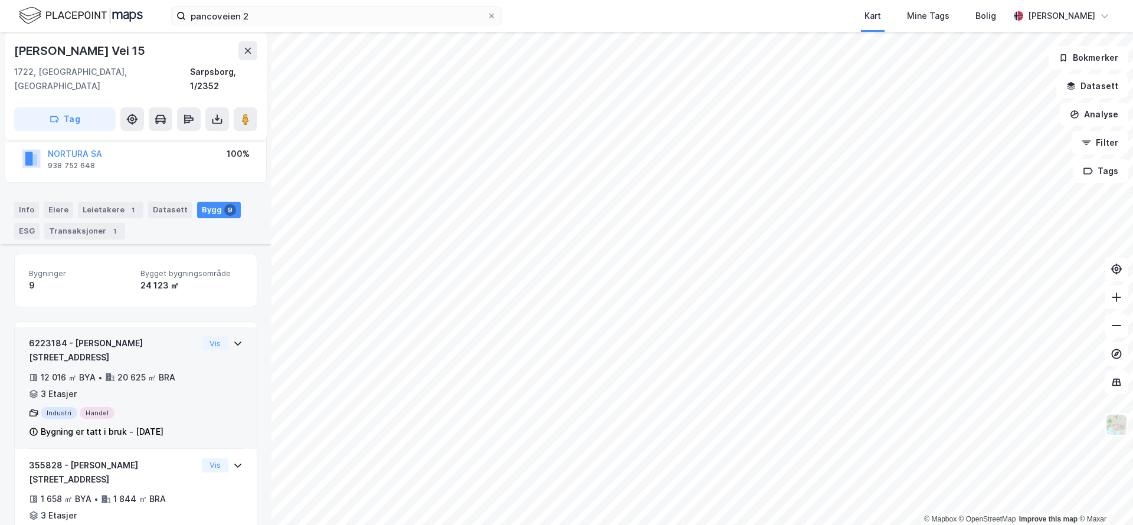
scroll to position [174, 0]
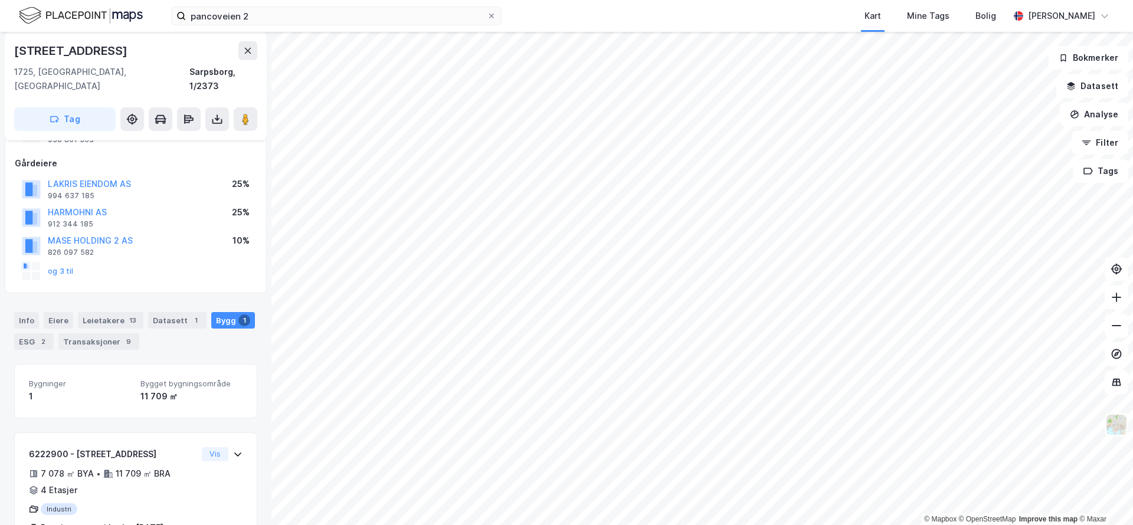
scroll to position [137, 0]
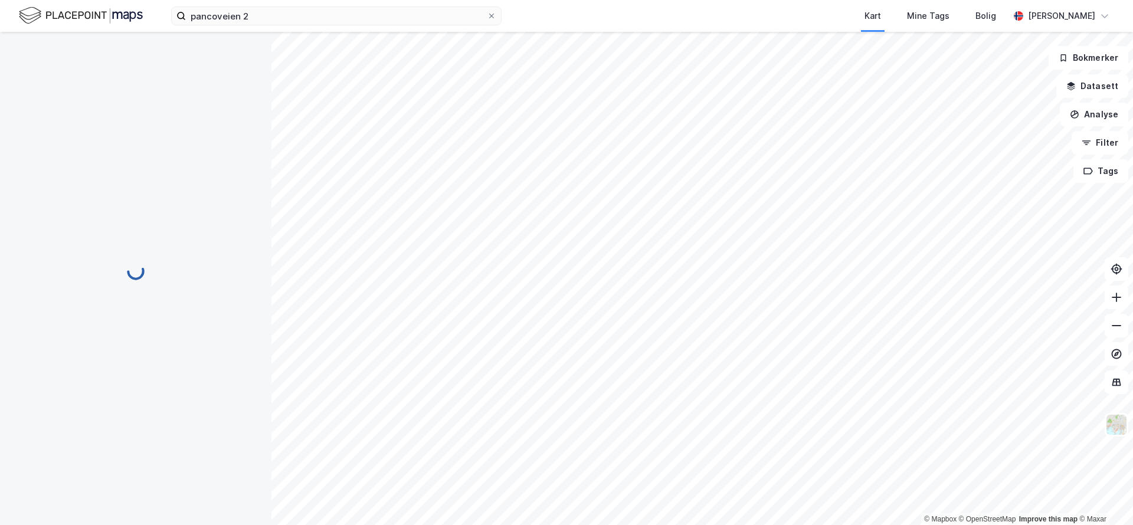
scroll to position [137, 0]
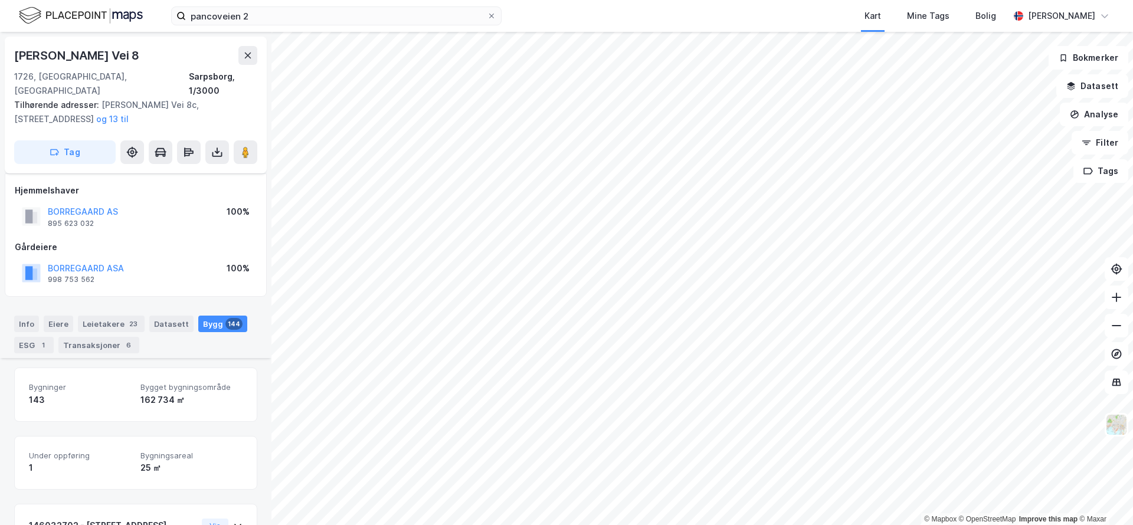
scroll to position [271, 0]
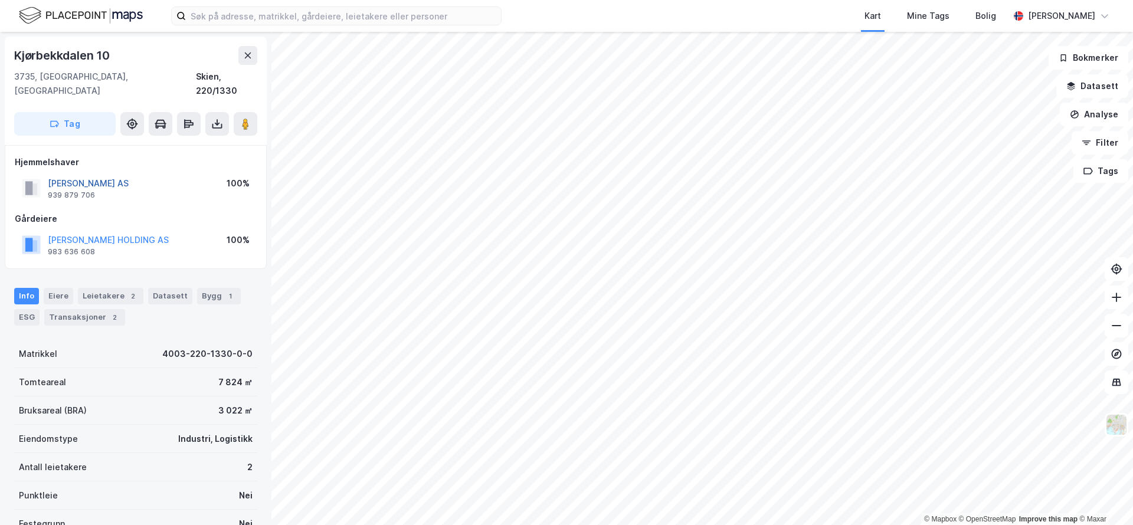
click at [0, 0] on button "Thorsen Arne Eiendom AS" at bounding box center [0, 0] width 0 height 0
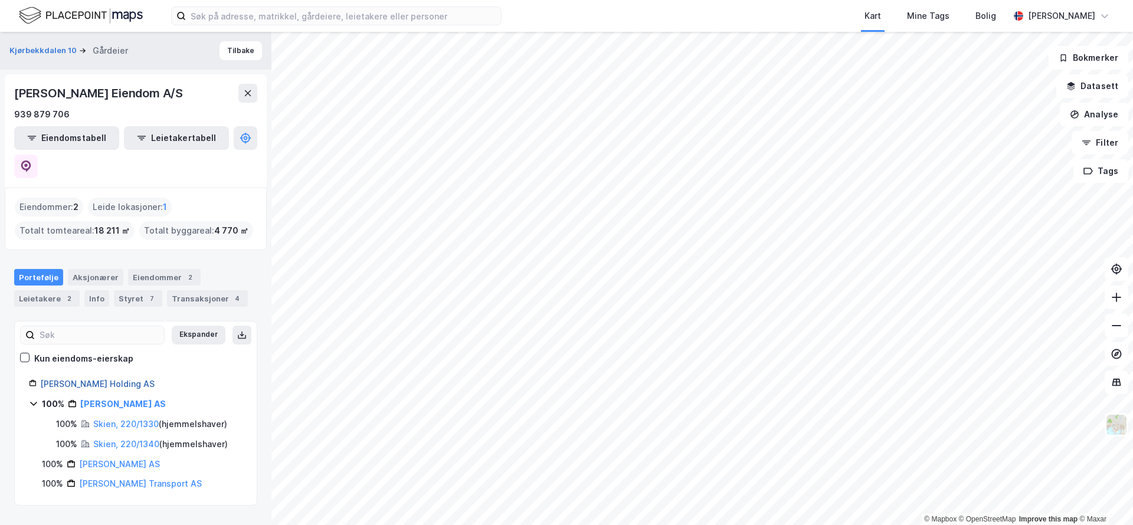
click at [100, 379] on link "Arne Thorsen Holding AS" at bounding box center [97, 384] width 114 height 10
click at [38, 155] on button at bounding box center [26, 167] width 24 height 24
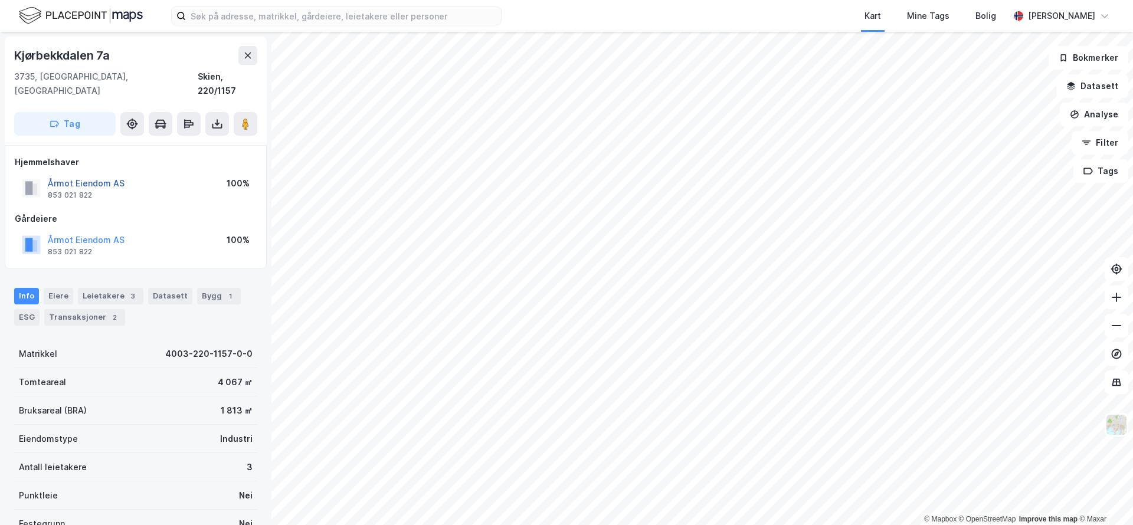
click at [0, 0] on button "Årmot Eiendom AS" at bounding box center [0, 0] width 0 height 0
click at [0, 0] on button "AUTOMOBIL HOLDING AS" at bounding box center [0, 0] width 0 height 0
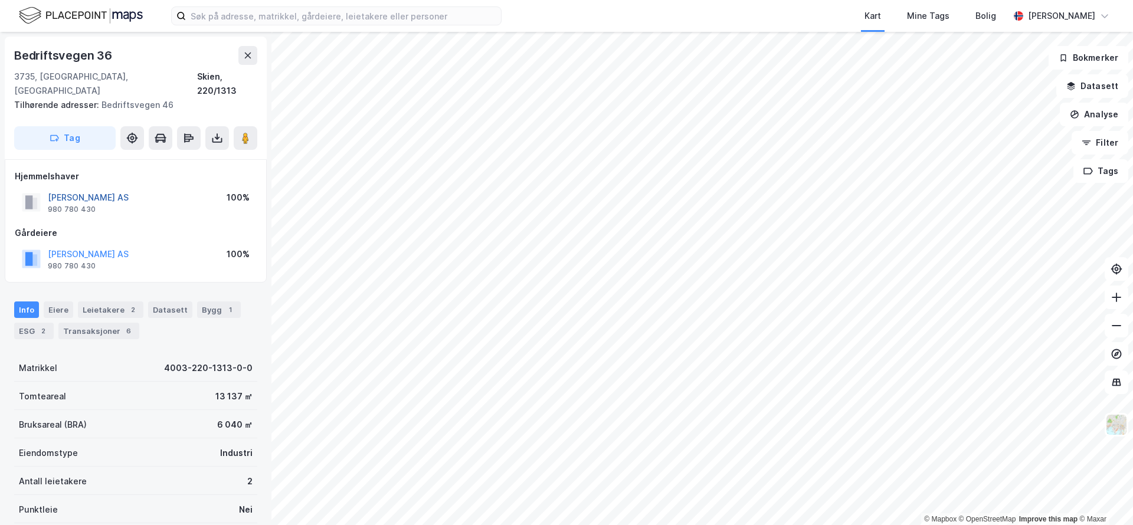
click at [0, 0] on button "KJØRBEKK EIENDOM AS" at bounding box center [0, 0] width 0 height 0
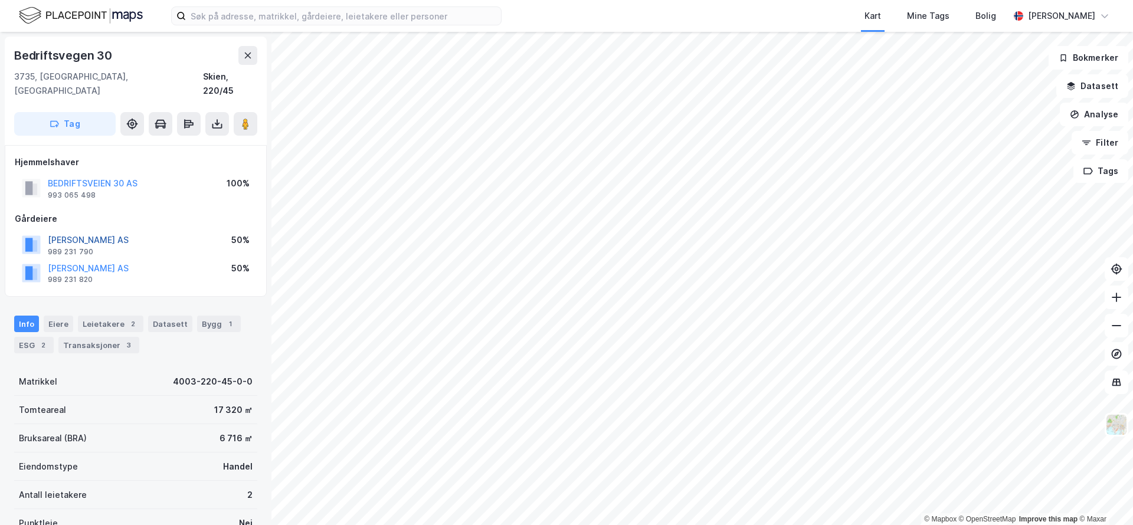
click at [0, 0] on button "ISAK M NILSEN AS" at bounding box center [0, 0] width 0 height 0
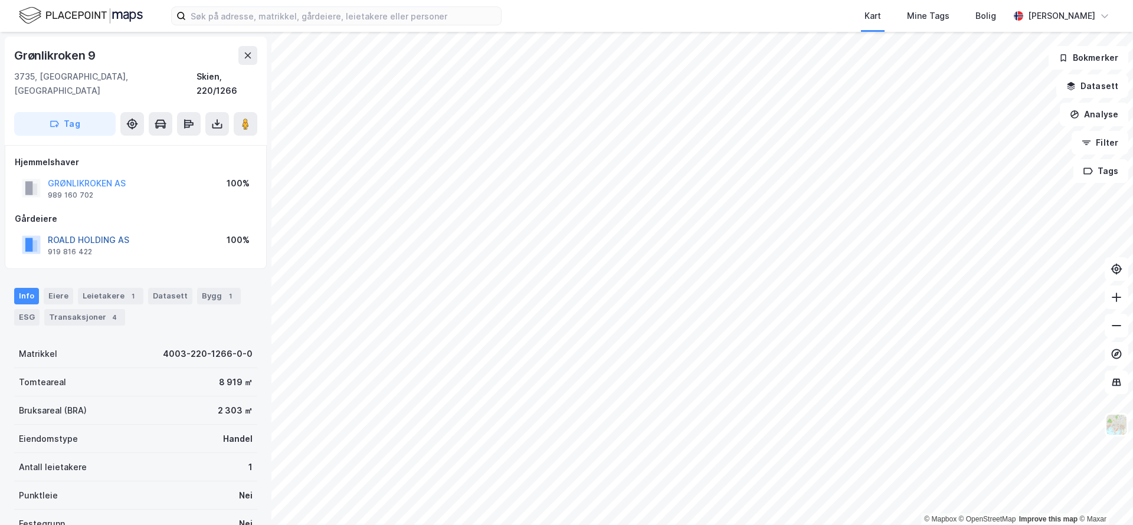
click at [0, 0] on button "ROALD HOLDING AS" at bounding box center [0, 0] width 0 height 0
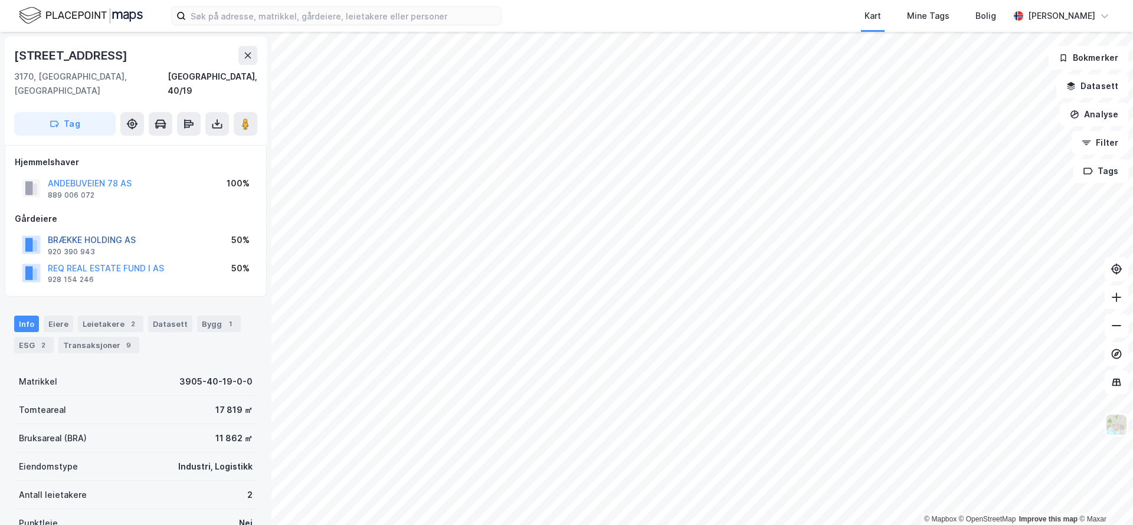
click at [0, 0] on button "BRÆKKE HOLDING AS" at bounding box center [0, 0] width 0 height 0
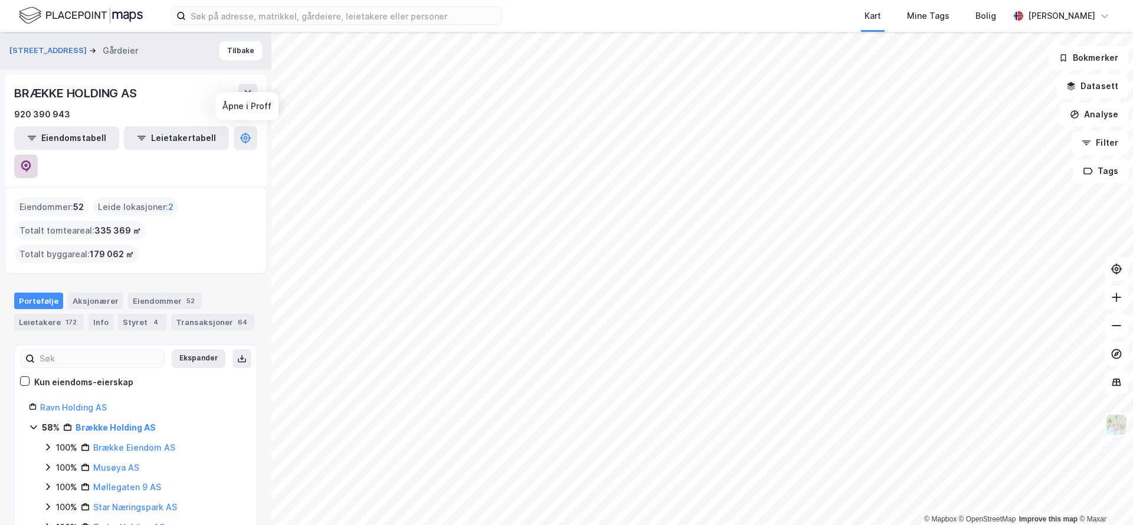
click at [38, 155] on button at bounding box center [26, 167] width 24 height 24
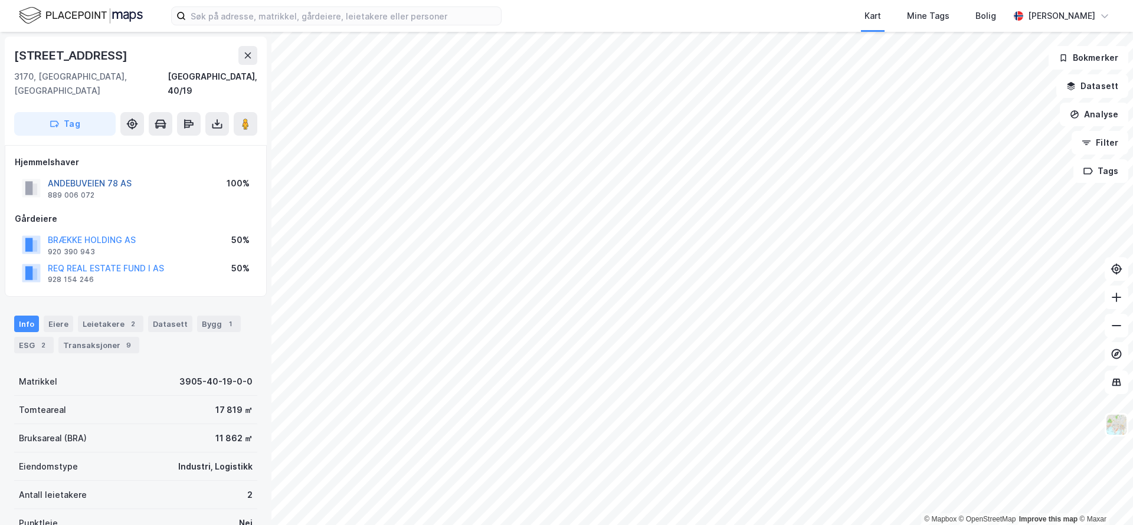
click at [0, 0] on button "ANDEBUVEIEN 78 AS" at bounding box center [0, 0] width 0 height 0
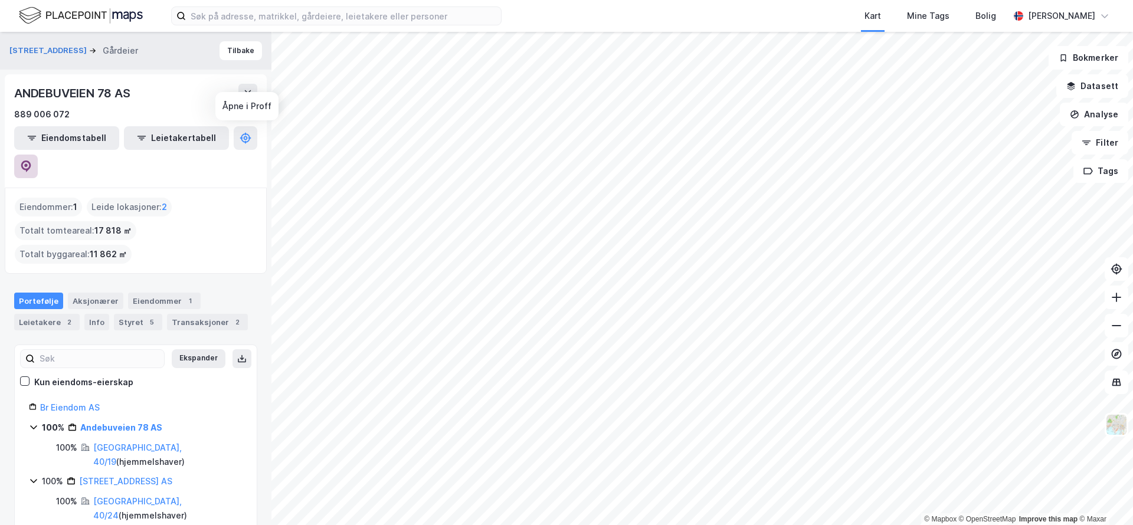
click at [32, 160] on icon at bounding box center [26, 166] width 12 height 12
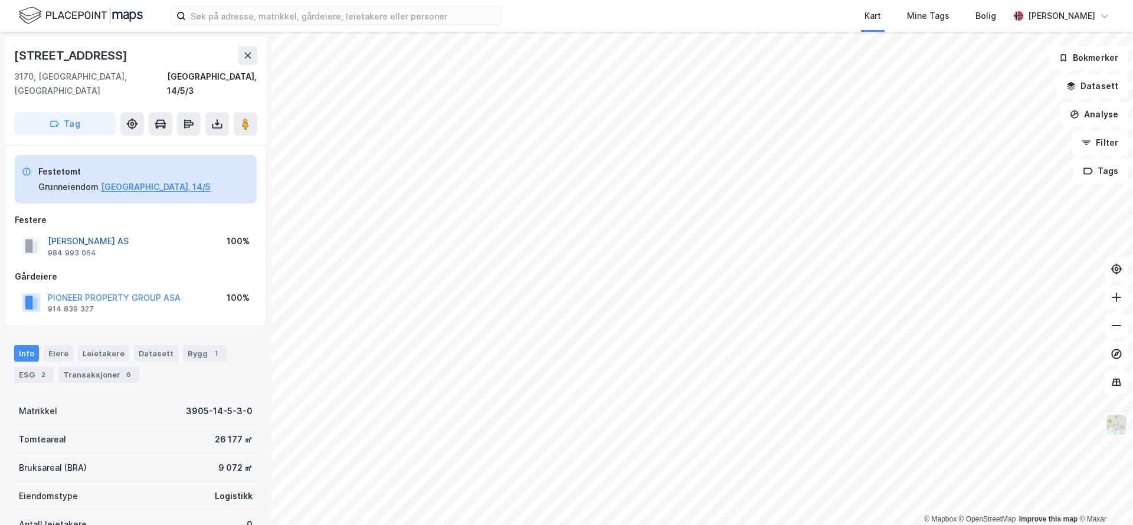
click at [0, 0] on button "ÅS NÆRING AS" at bounding box center [0, 0] width 0 height 0
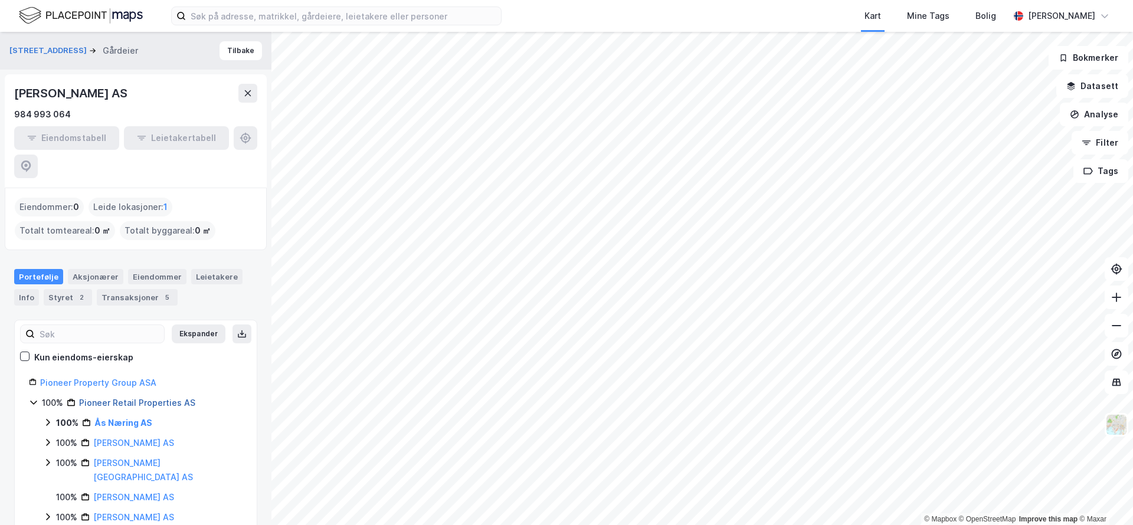
click at [165, 398] on link "Pioneer Retail Properties AS" at bounding box center [137, 403] width 116 height 10
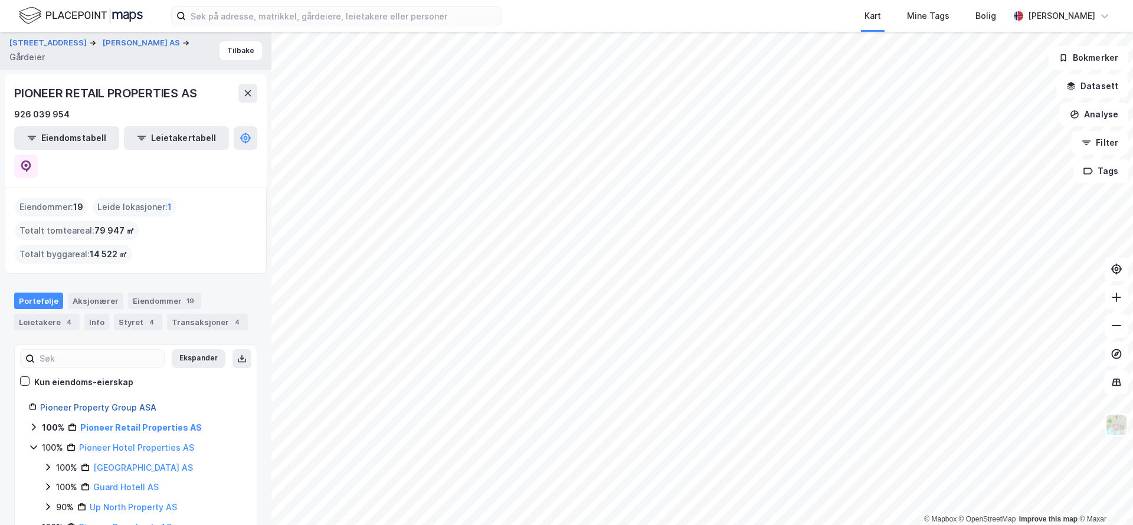
click at [140, 402] on link "Pioneer Property Group ASA" at bounding box center [98, 407] width 116 height 10
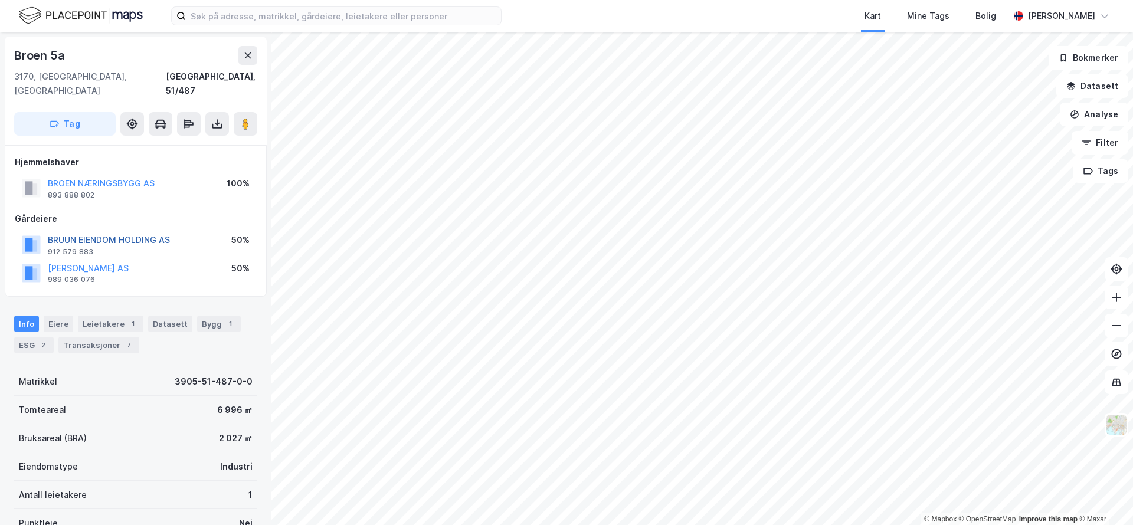
click at [0, 0] on button "BRUUN EIENDOM HOLDING AS" at bounding box center [0, 0] width 0 height 0
click at [0, 0] on button "BROEN NÆRINGSBYGG AS" at bounding box center [0, 0] width 0 height 0
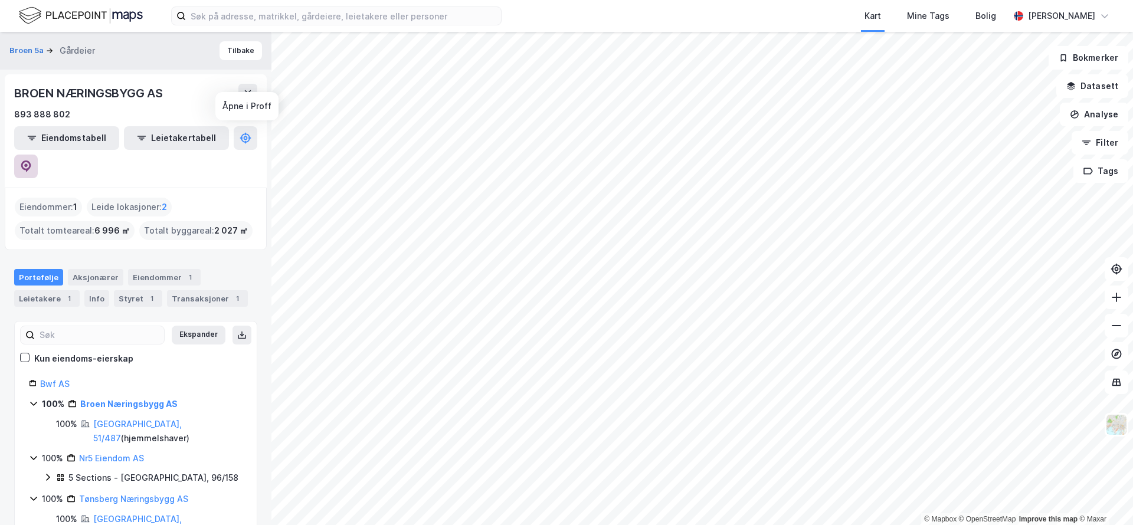
click at [31, 160] on icon at bounding box center [26, 166] width 10 height 12
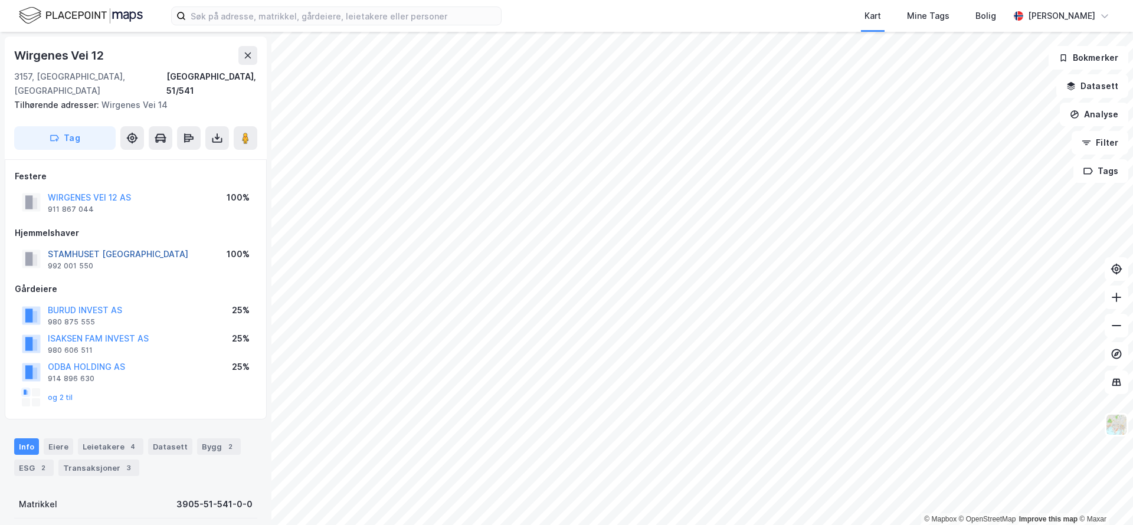
click at [0, 0] on button "STAMHUSET [GEOGRAPHIC_DATA]" at bounding box center [0, 0] width 0 height 0
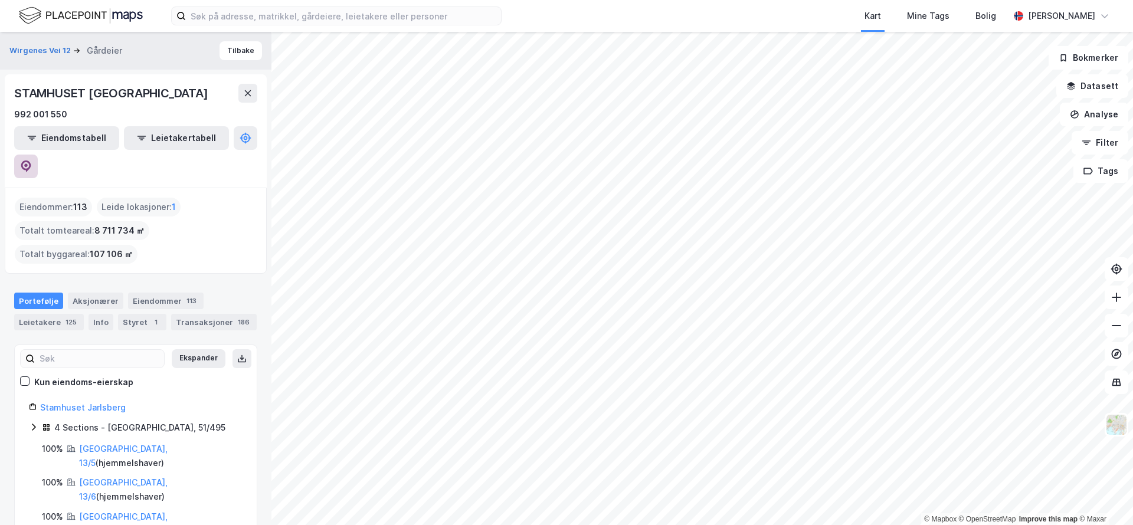
click at [38, 155] on button at bounding box center [26, 167] width 24 height 24
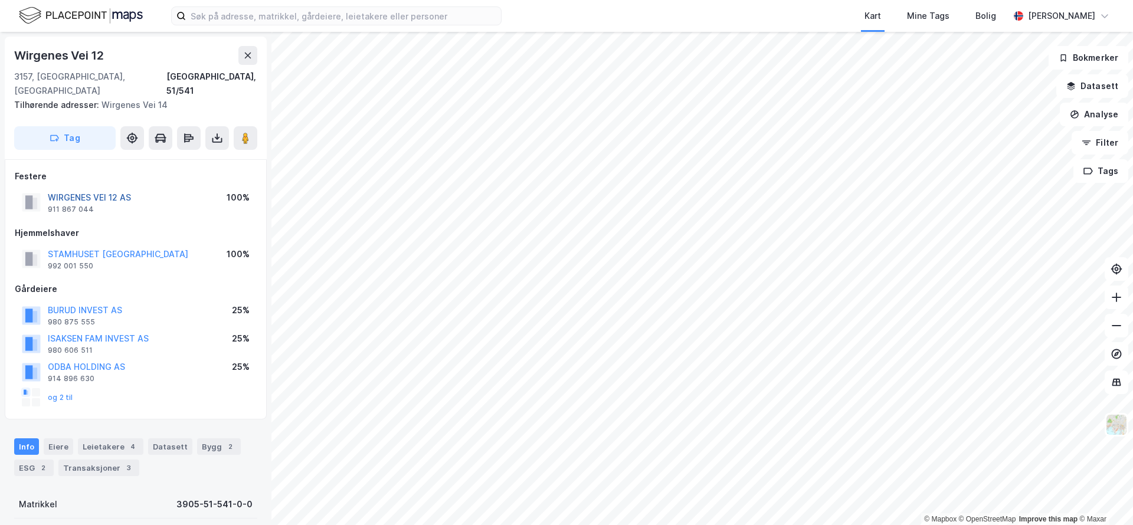
click at [0, 0] on button "WIRGENES VEI 12 AS" at bounding box center [0, 0] width 0 height 0
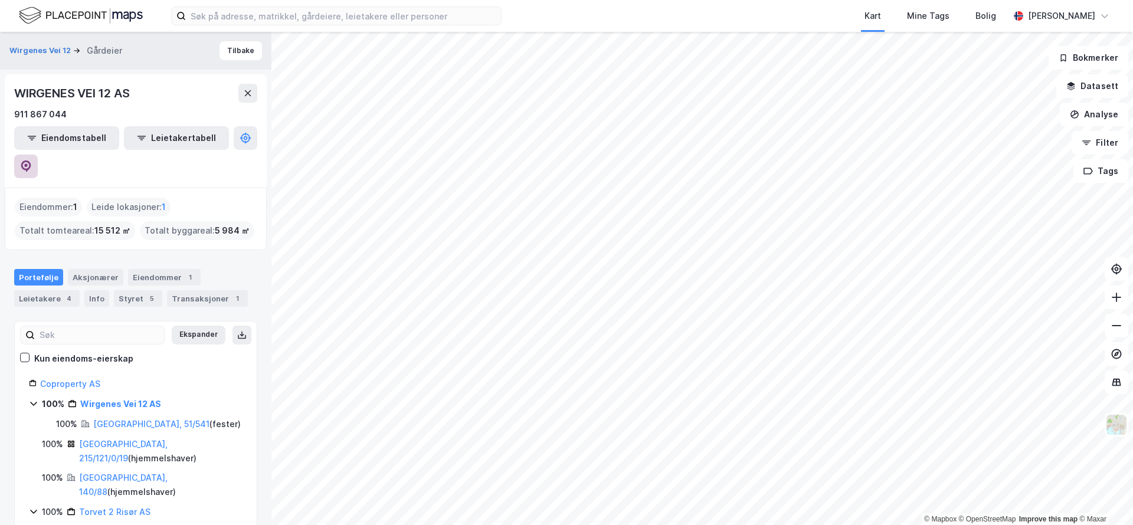
click at [38, 155] on button at bounding box center [26, 167] width 24 height 24
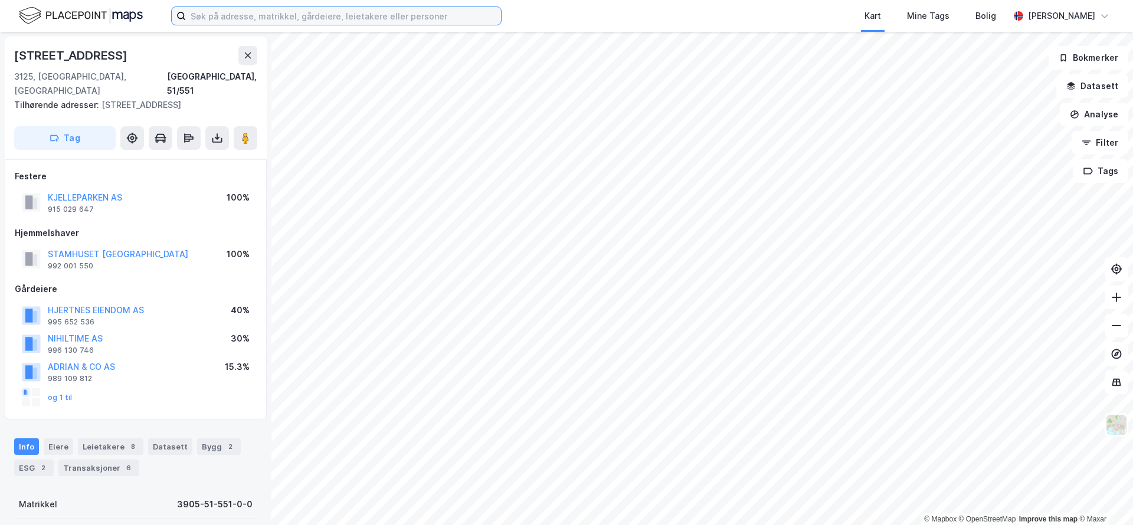
click at [358, 21] on input at bounding box center [343, 16] width 315 height 18
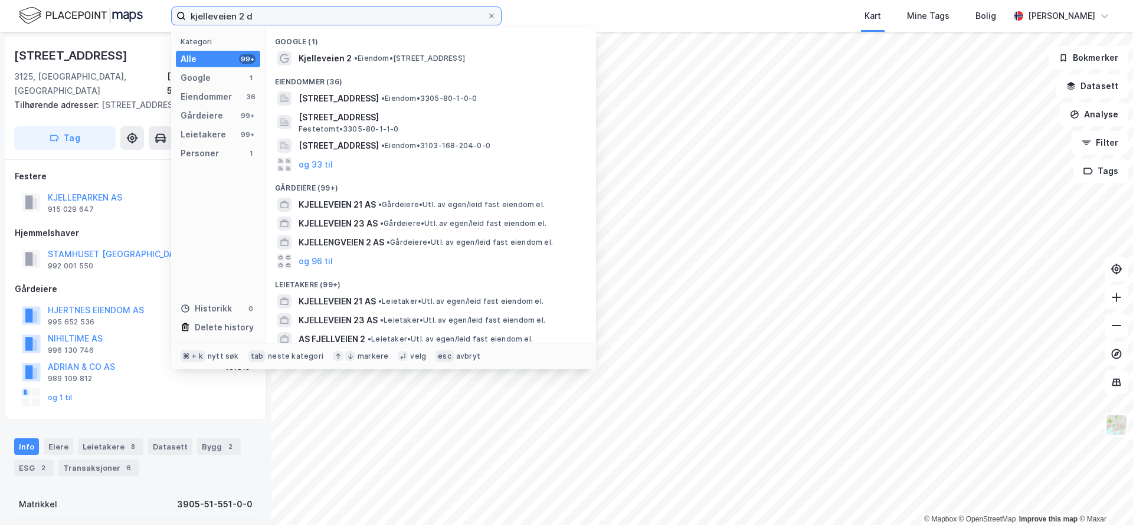
type input "kjelleveien 2 d"
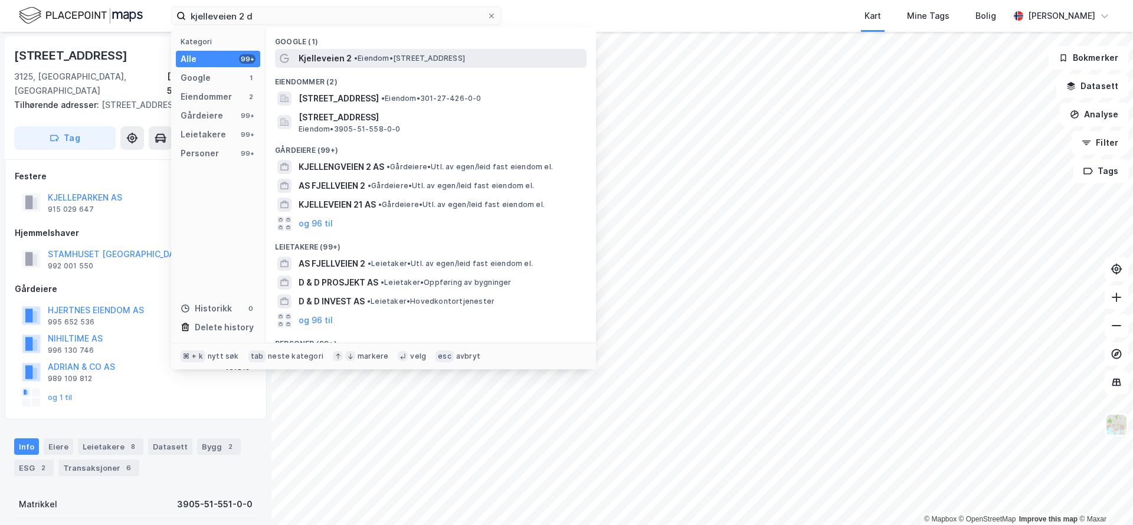
click at [354, 55] on span "•" at bounding box center [356, 58] width 4 height 9
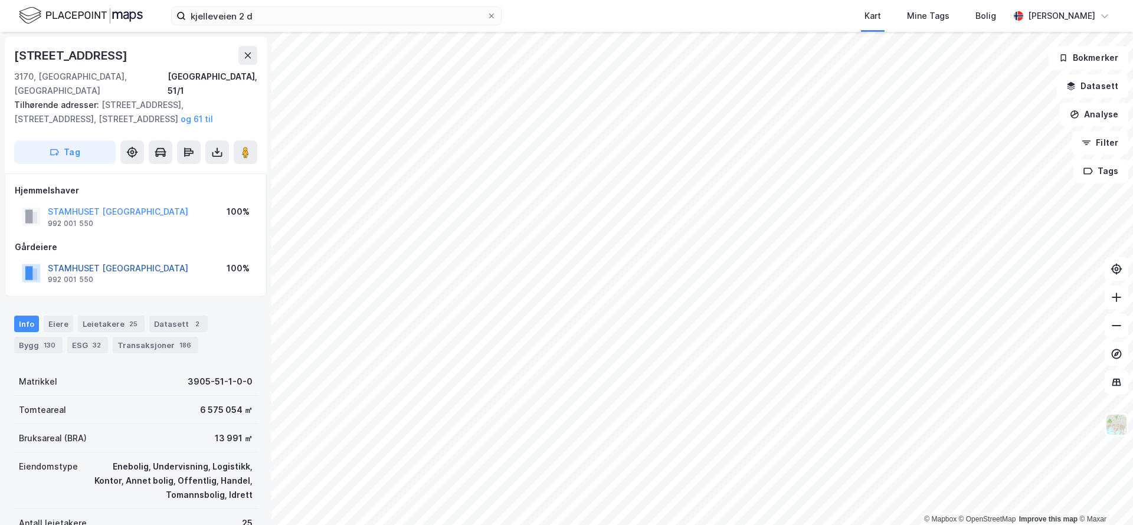
click at [0, 0] on button "STAMHUSET [GEOGRAPHIC_DATA]" at bounding box center [0, 0] width 0 height 0
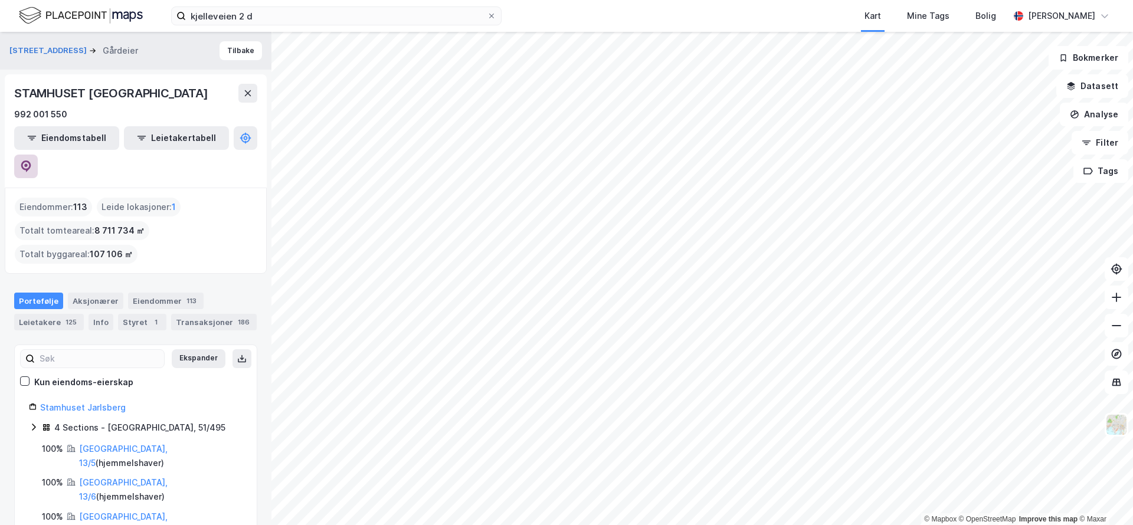
click at [31, 160] on icon at bounding box center [26, 166] width 10 height 12
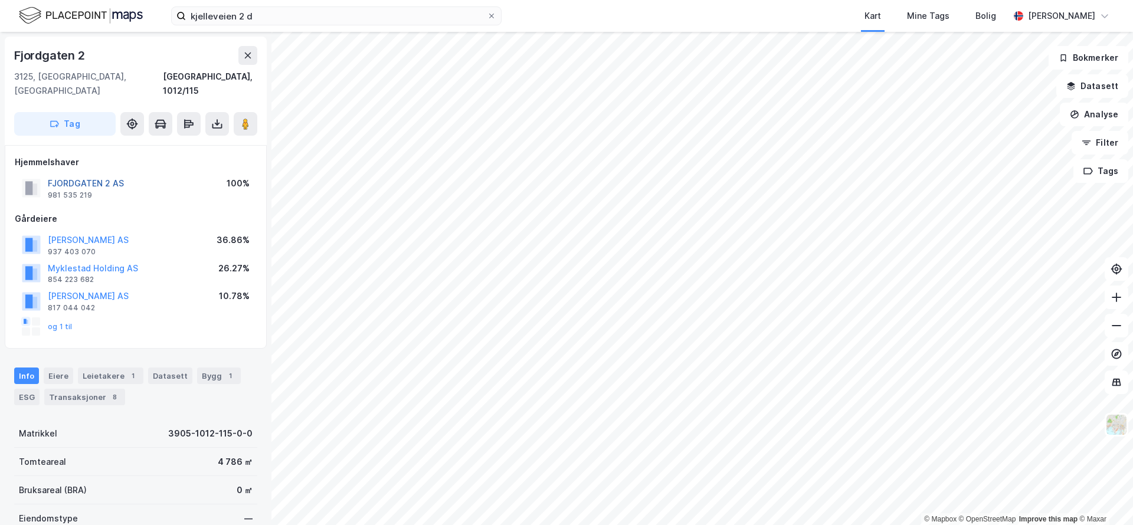
click at [0, 0] on button "FJORDGATEN 2 AS" at bounding box center [0, 0] width 0 height 0
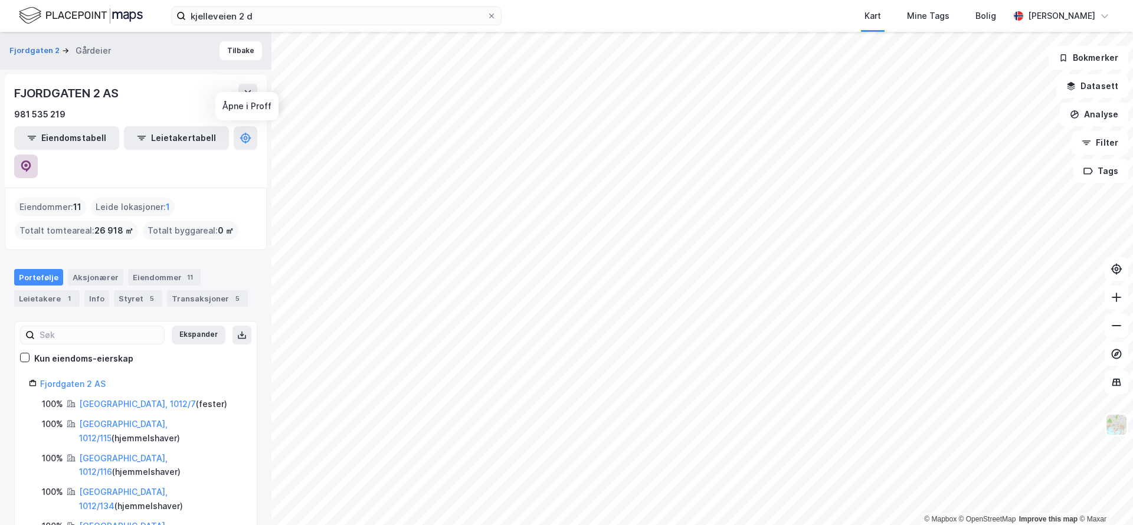
click at [38, 155] on button at bounding box center [26, 167] width 24 height 24
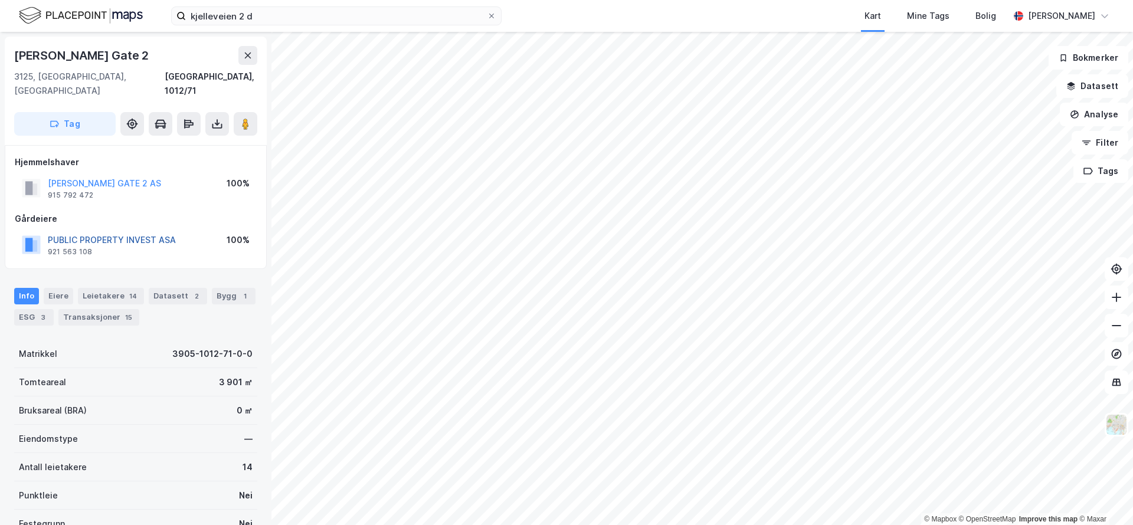
click at [0, 0] on button "PUBLIC PROPERTY INVEST ASA" at bounding box center [0, 0] width 0 height 0
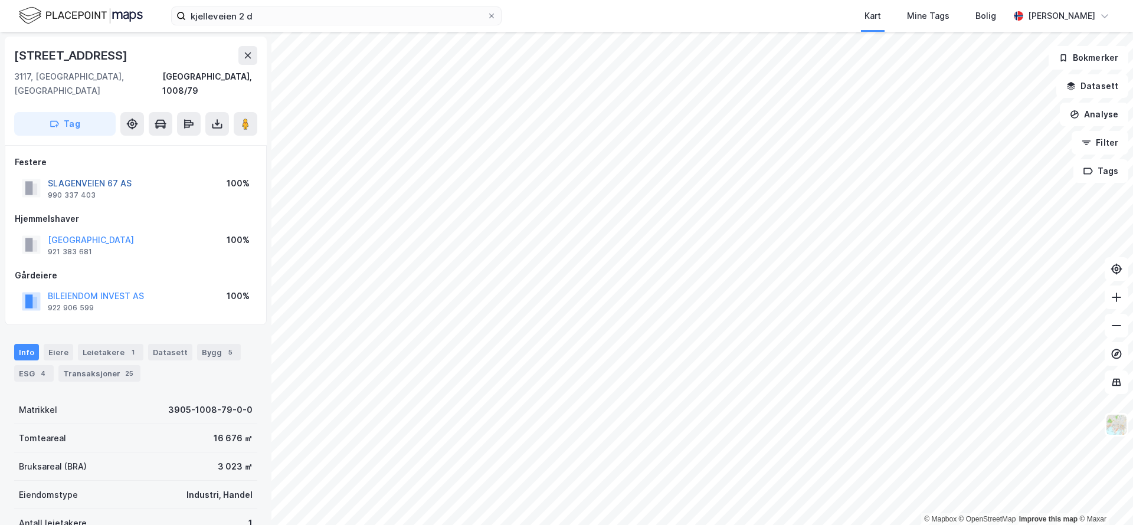
click at [0, 0] on button "SLAGENVEIEN 67 AS" at bounding box center [0, 0] width 0 height 0
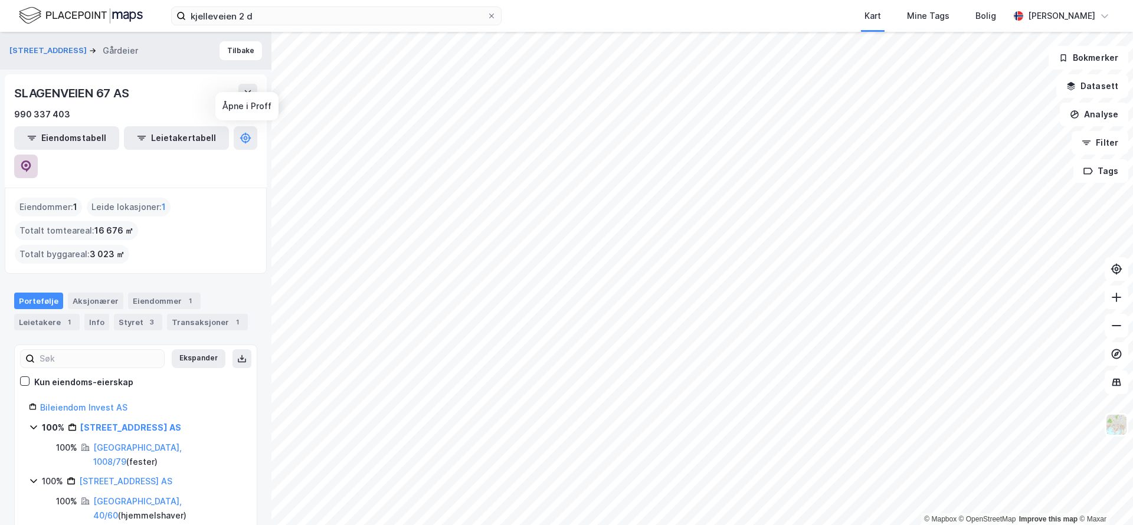
click at [32, 160] on icon at bounding box center [26, 166] width 12 height 12
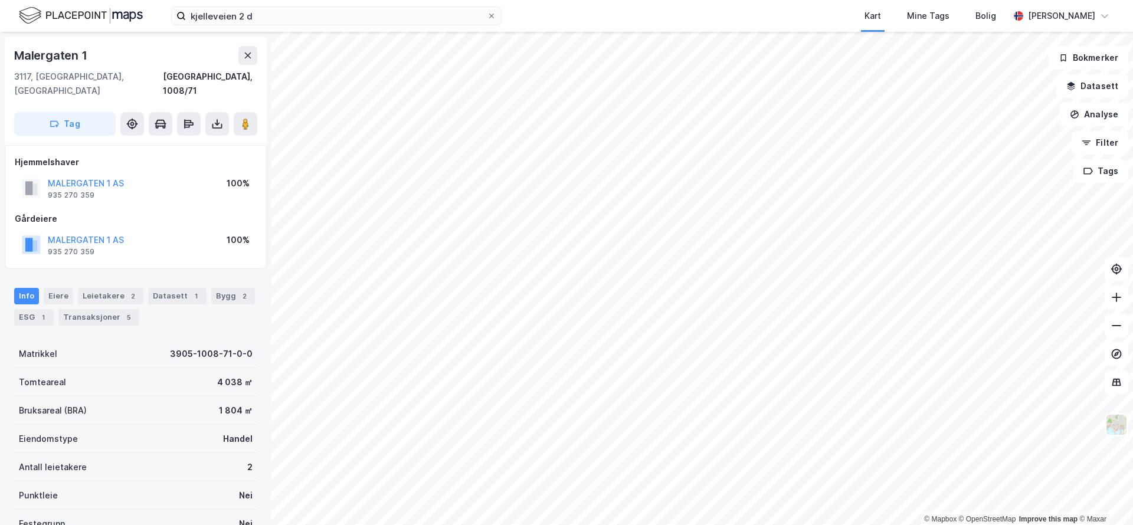
click at [106, 176] on div "MALERGATEN 1 AS" at bounding box center [86, 183] width 76 height 14
click at [0, 0] on button "MALERGATEN 1 AS" at bounding box center [0, 0] width 0 height 0
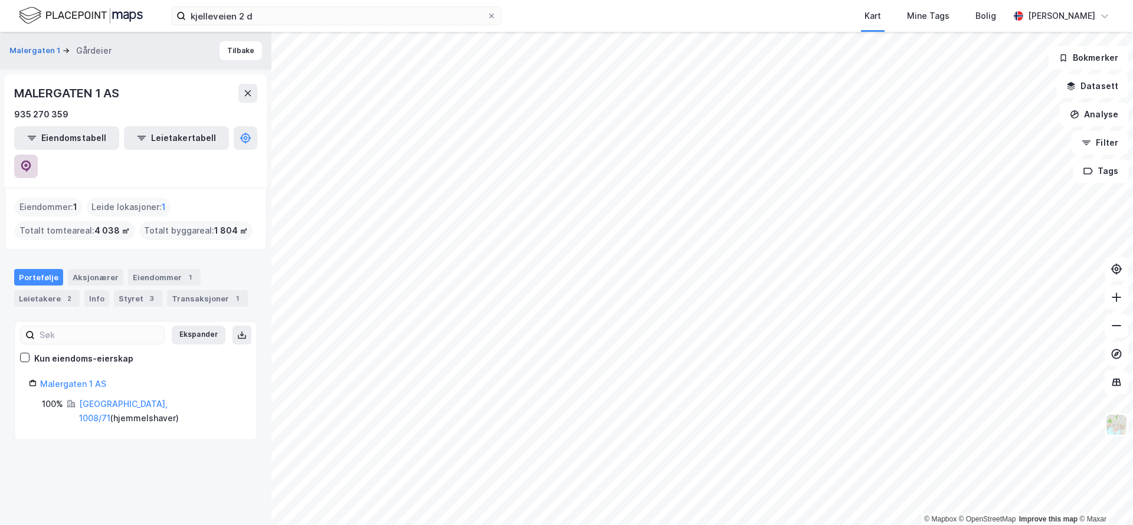
click at [32, 160] on icon at bounding box center [26, 166] width 12 height 12
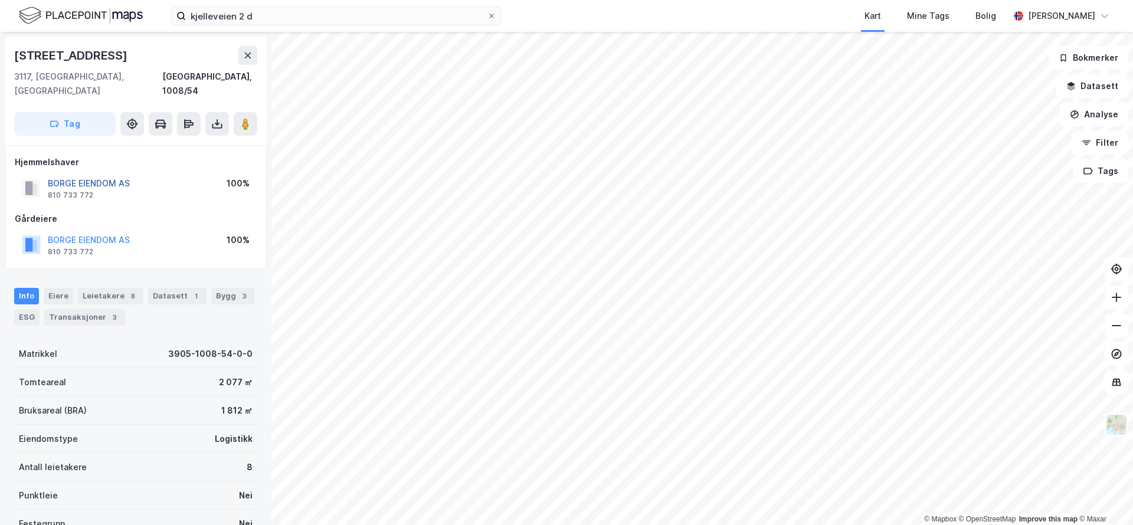
click at [0, 0] on button "BORGE EIENDOM AS" at bounding box center [0, 0] width 0 height 0
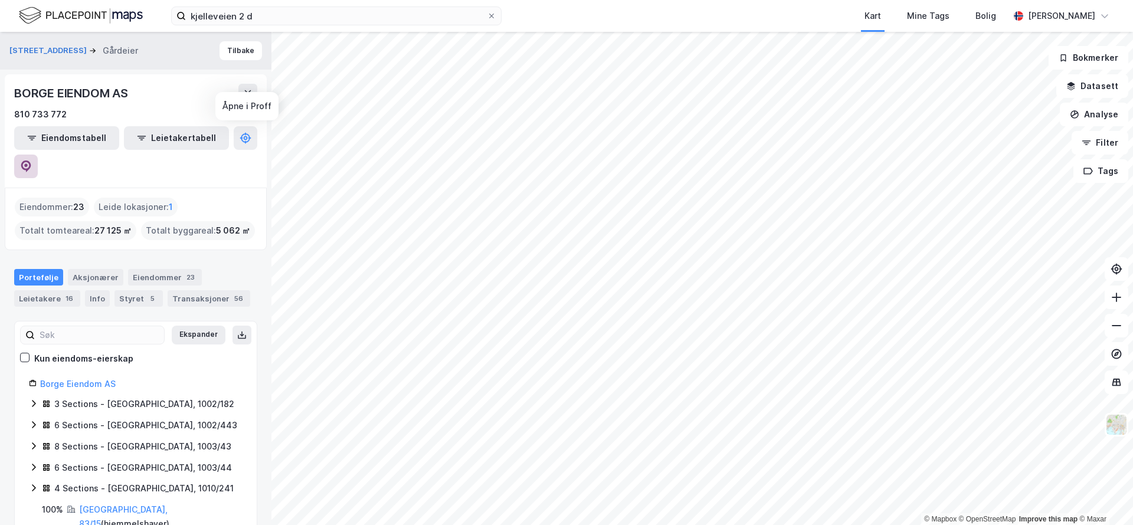
click at [32, 160] on icon at bounding box center [26, 166] width 12 height 12
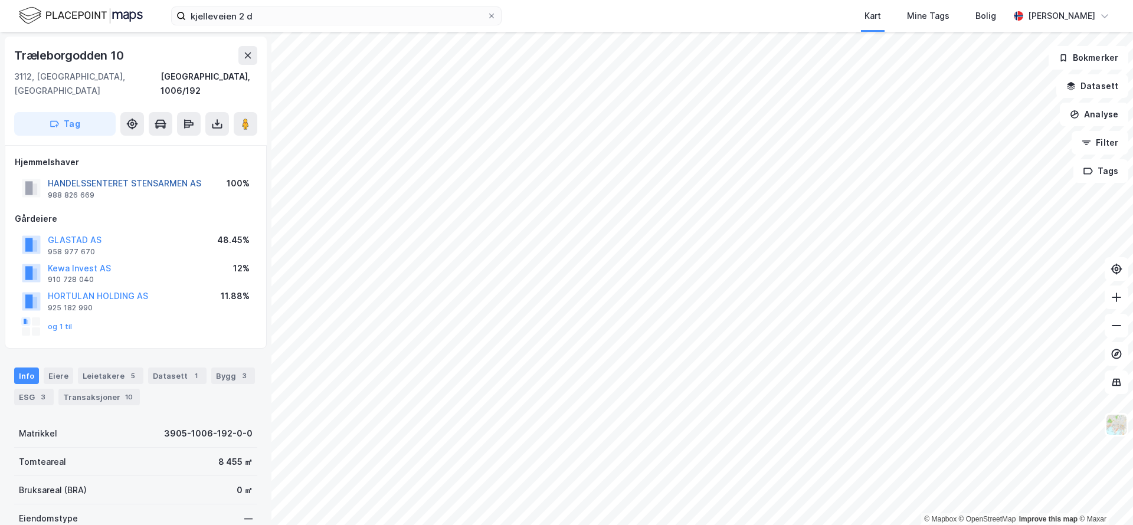
click at [0, 0] on button "HANDELSSENTERET STENSARMEN AS" at bounding box center [0, 0] width 0 height 0
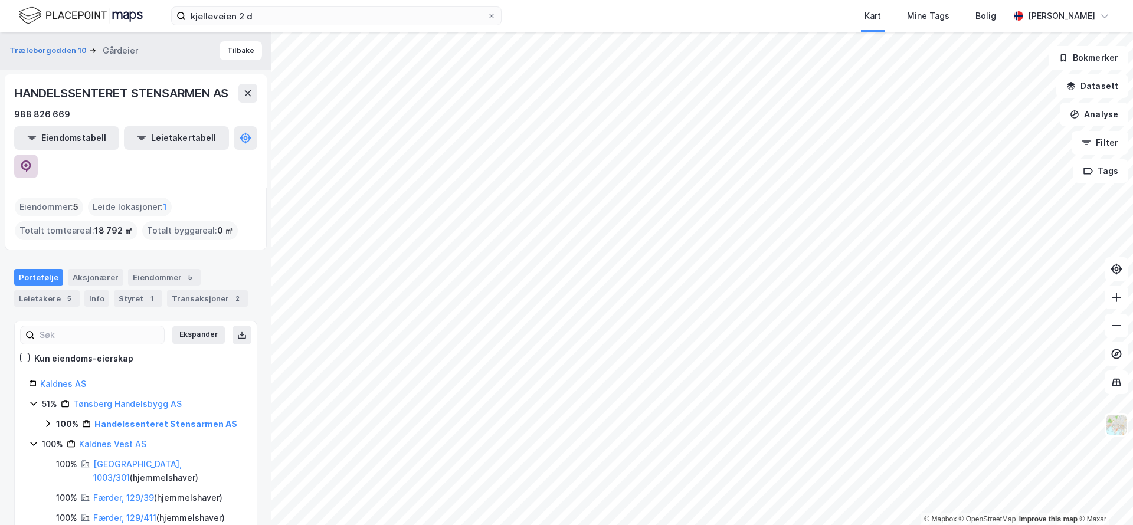
click at [38, 155] on button at bounding box center [26, 167] width 24 height 24
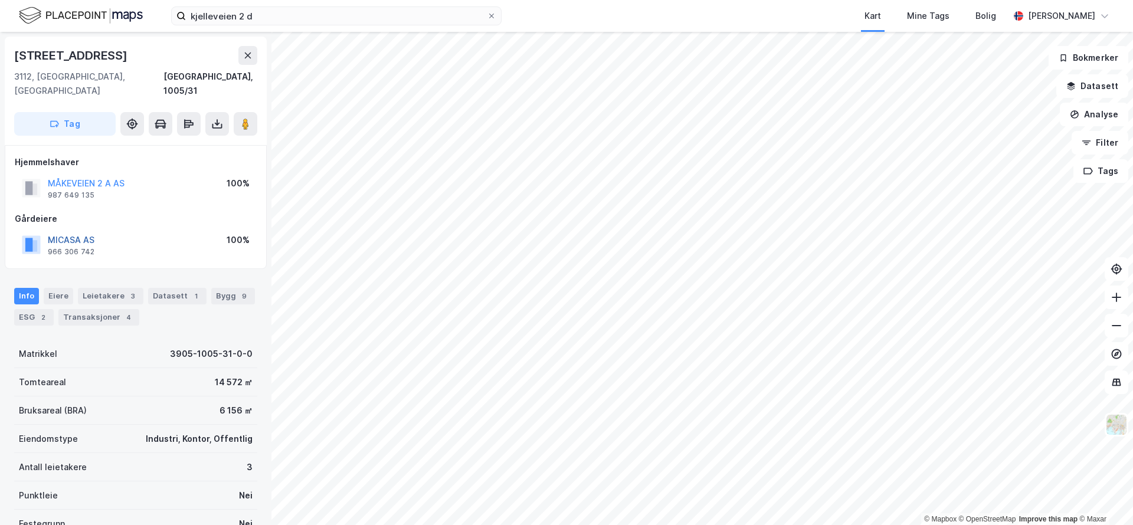
click at [0, 0] on button "MICASA AS" at bounding box center [0, 0] width 0 height 0
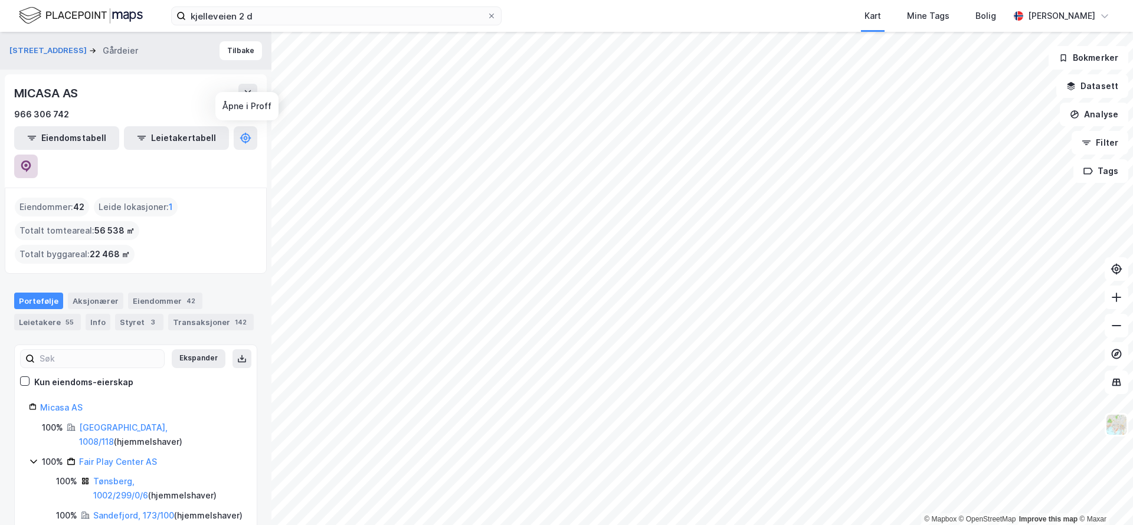
click at [38, 155] on button at bounding box center [26, 167] width 24 height 24
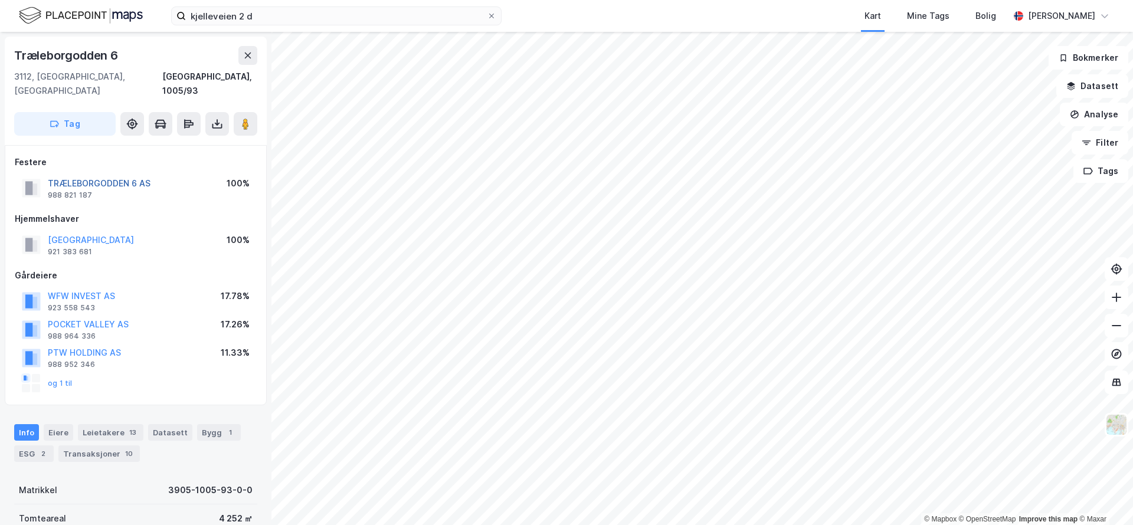
click at [0, 0] on button "TRÆLEBORGODDEN 6 AS" at bounding box center [0, 0] width 0 height 0
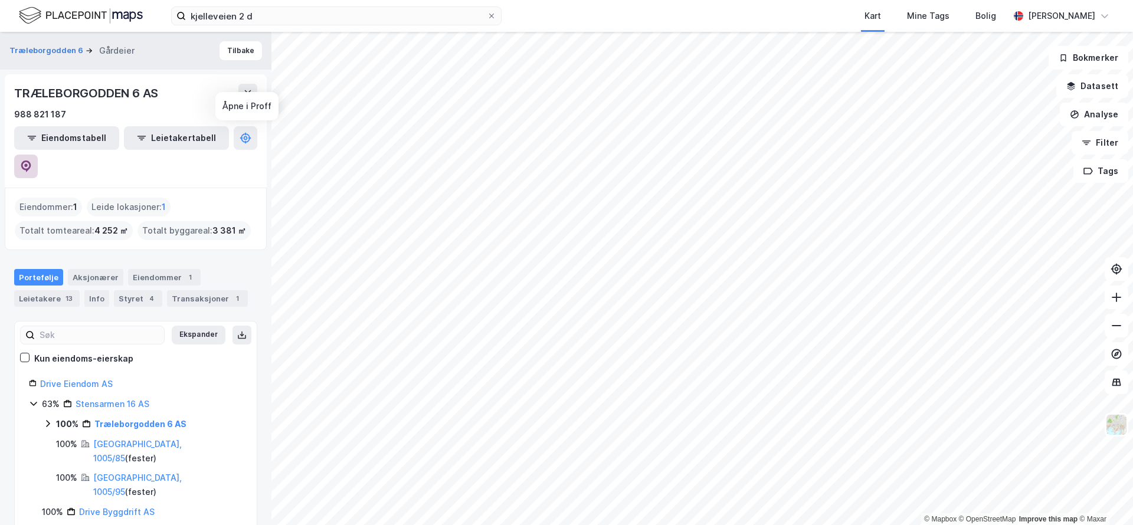
click at [32, 160] on icon at bounding box center [26, 166] width 12 height 12
click at [129, 399] on link "Stensarmen 16 AS" at bounding box center [113, 404] width 74 height 10
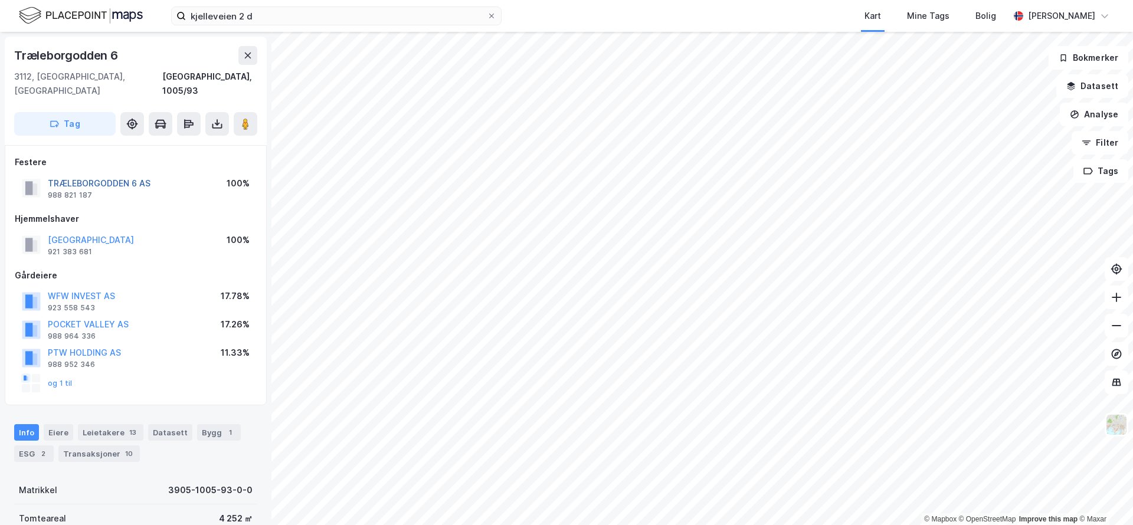
click at [0, 0] on button "TRÆLEBORGODDEN 6 AS" at bounding box center [0, 0] width 0 height 0
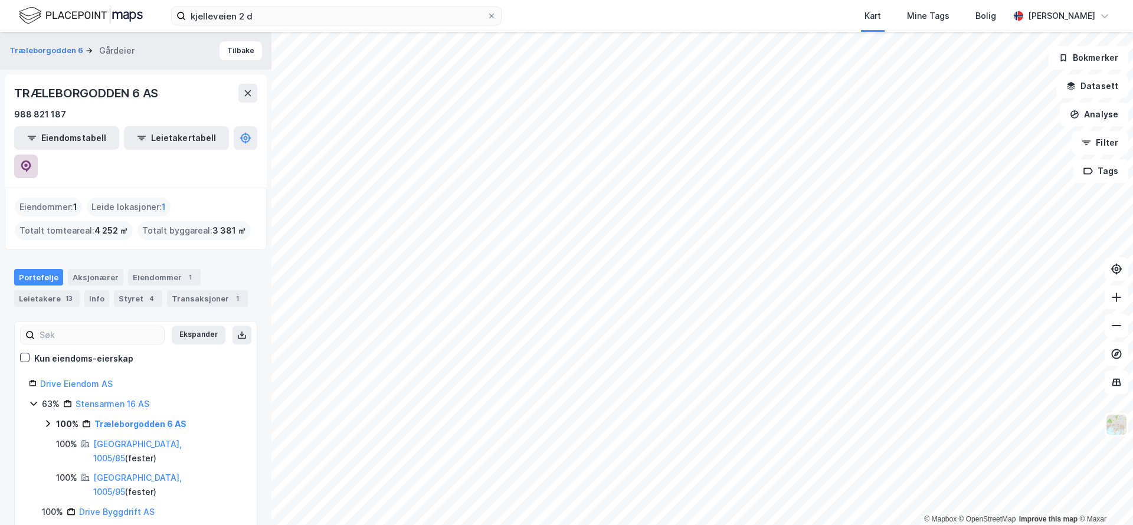
click at [38, 155] on button at bounding box center [26, 167] width 24 height 24
click at [94, 379] on link "Drive Eiendom AS" at bounding box center [76, 384] width 73 height 10
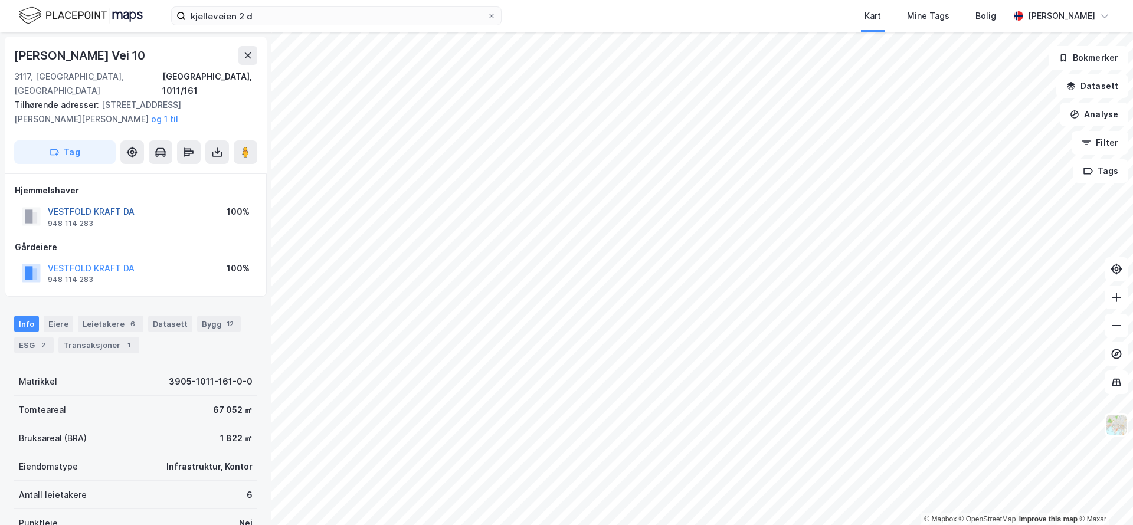
click at [0, 0] on button "VESTFOLD KRAFT DA" at bounding box center [0, 0] width 0 height 0
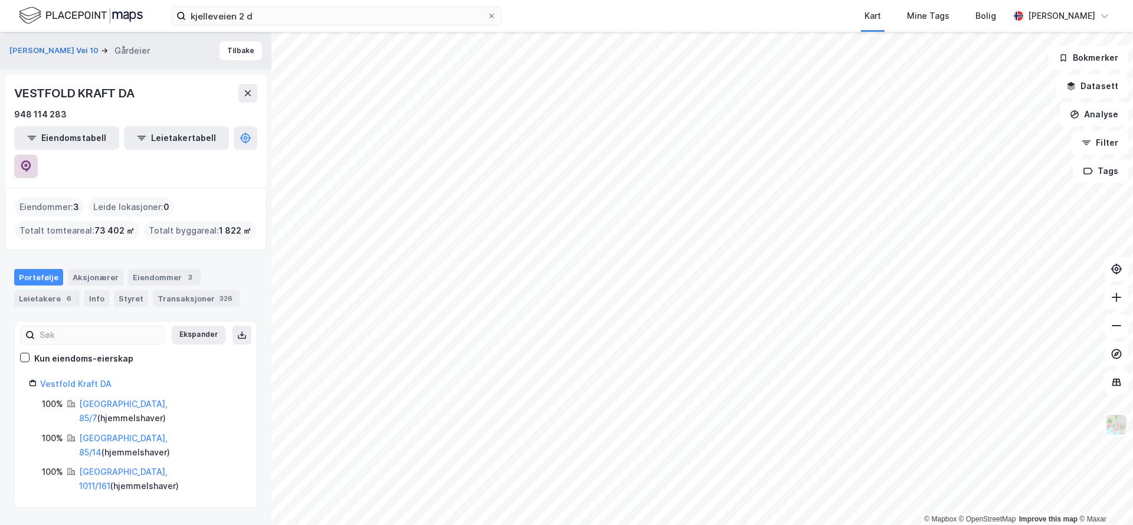
click at [32, 160] on icon at bounding box center [26, 166] width 12 height 12
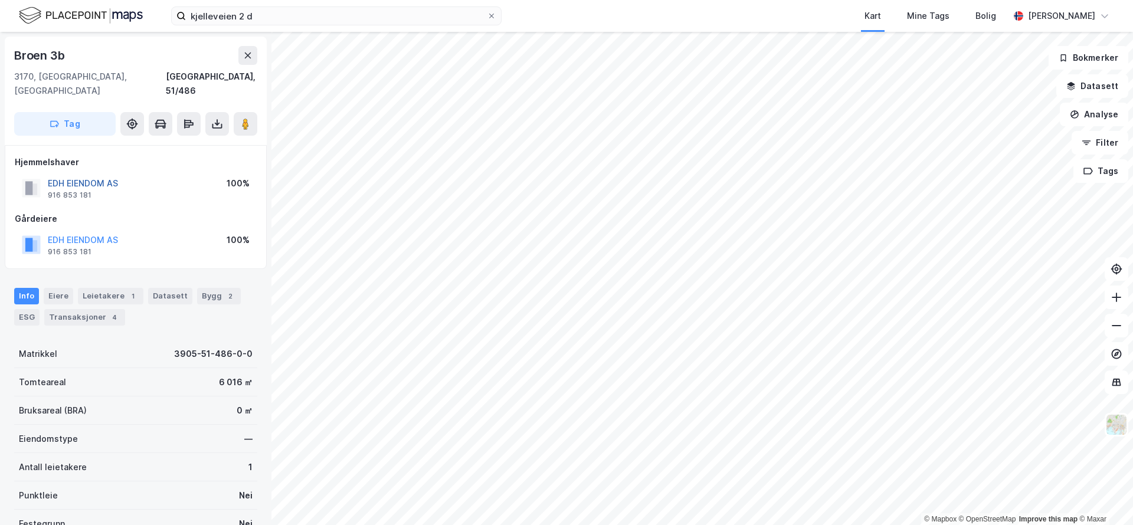
click at [0, 0] on button "EDH EIENDOM AS" at bounding box center [0, 0] width 0 height 0
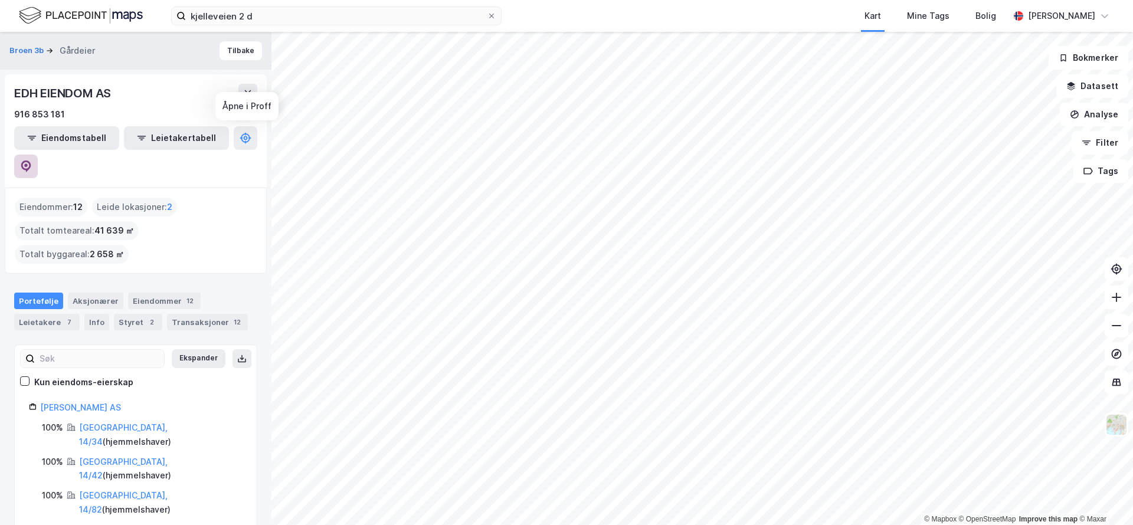
click at [38, 155] on button at bounding box center [26, 167] width 24 height 24
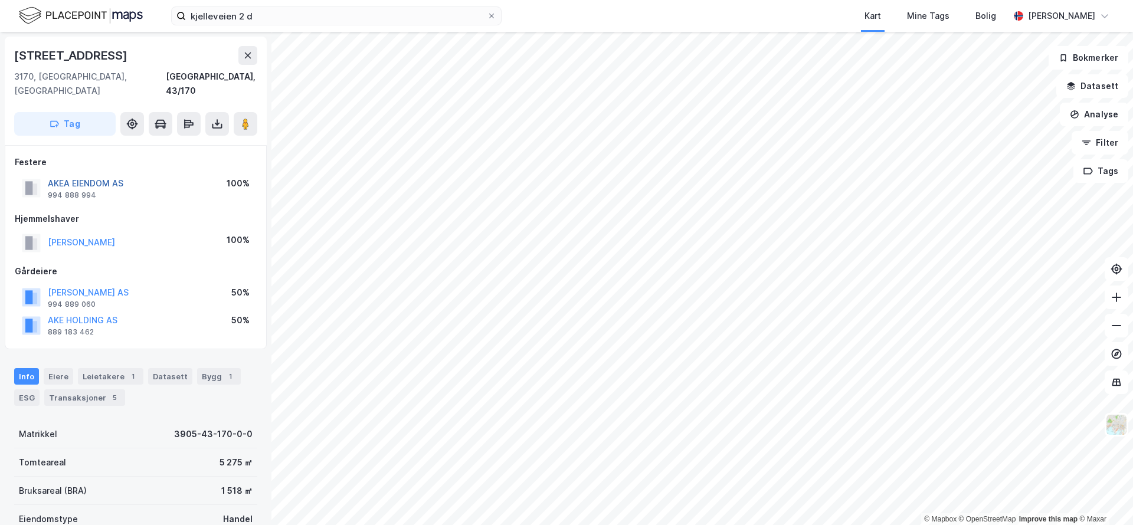
click at [0, 0] on button "AKEA EIENDOM AS" at bounding box center [0, 0] width 0 height 0
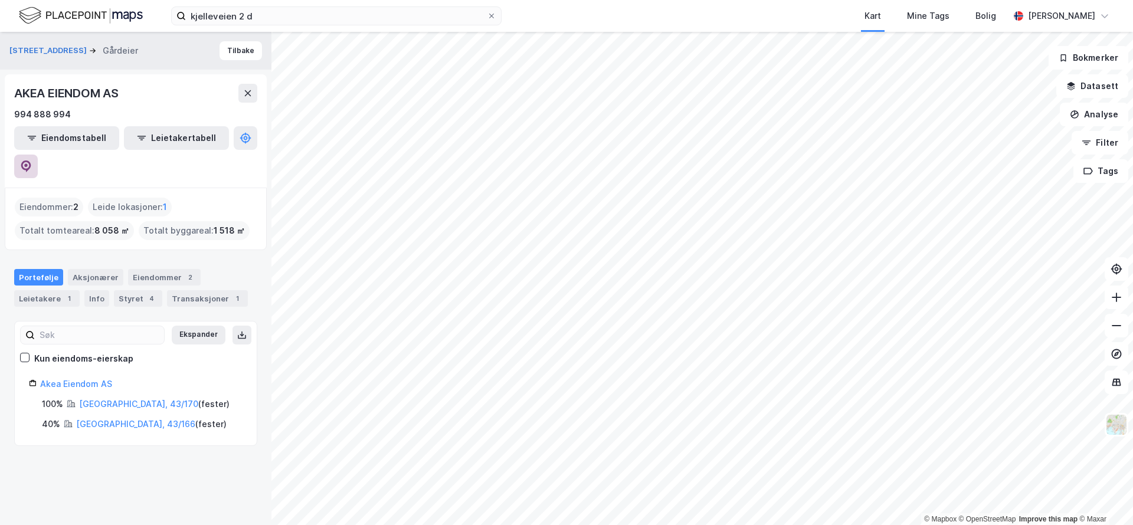
click at [32, 160] on icon at bounding box center [26, 166] width 12 height 12
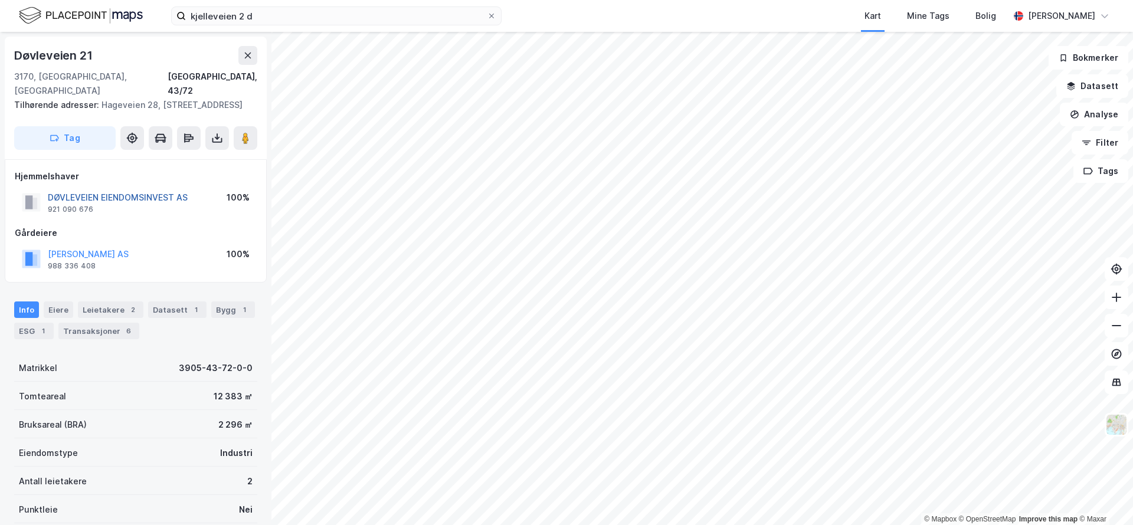
click at [0, 0] on button "DØVLEVEIEN EIENDOMSINVEST AS" at bounding box center [0, 0] width 0 height 0
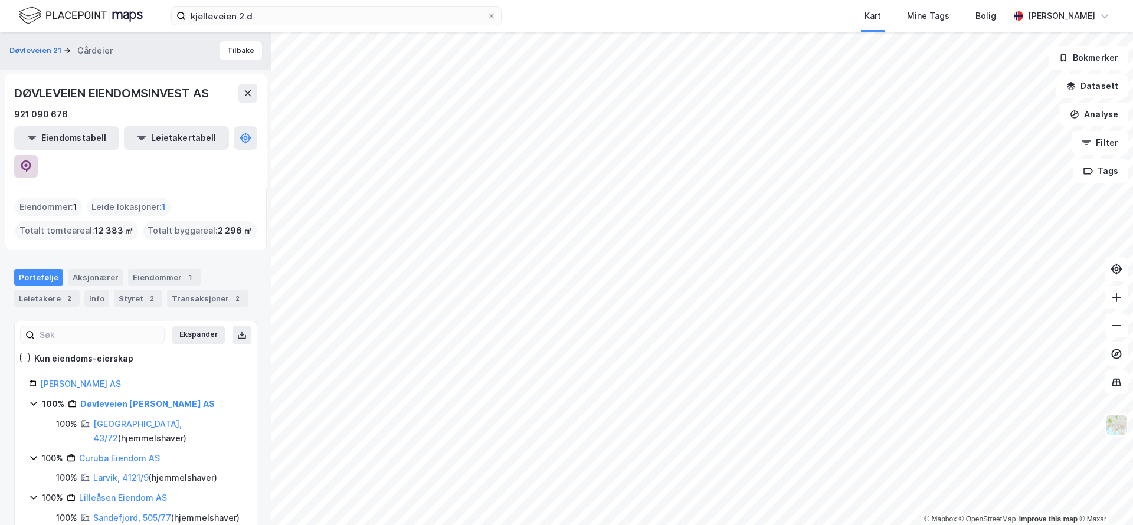
click at [32, 160] on icon at bounding box center [26, 166] width 12 height 12
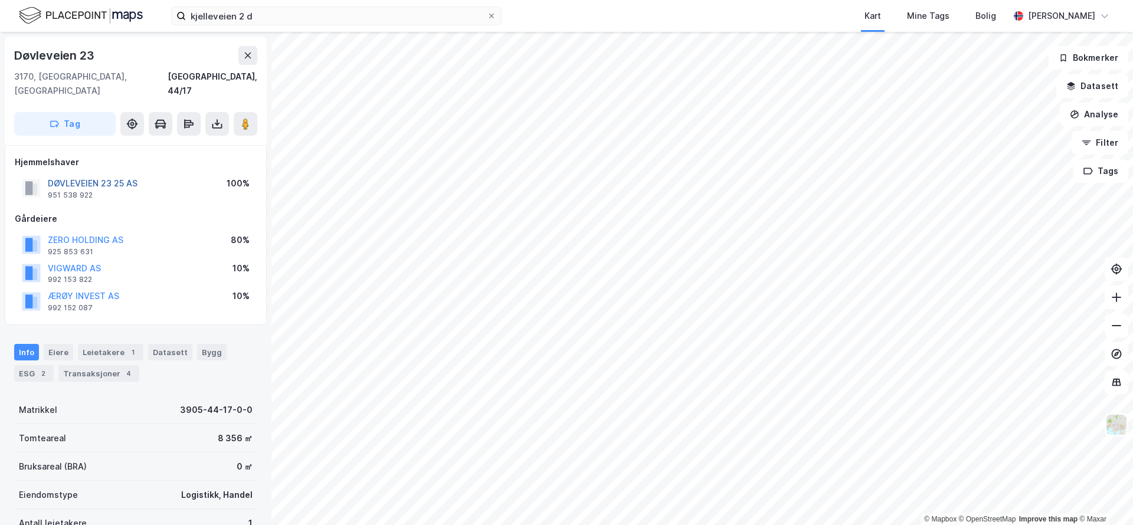
click at [0, 0] on button "DØVLEVEIEN 23 25 AS" at bounding box center [0, 0] width 0 height 0
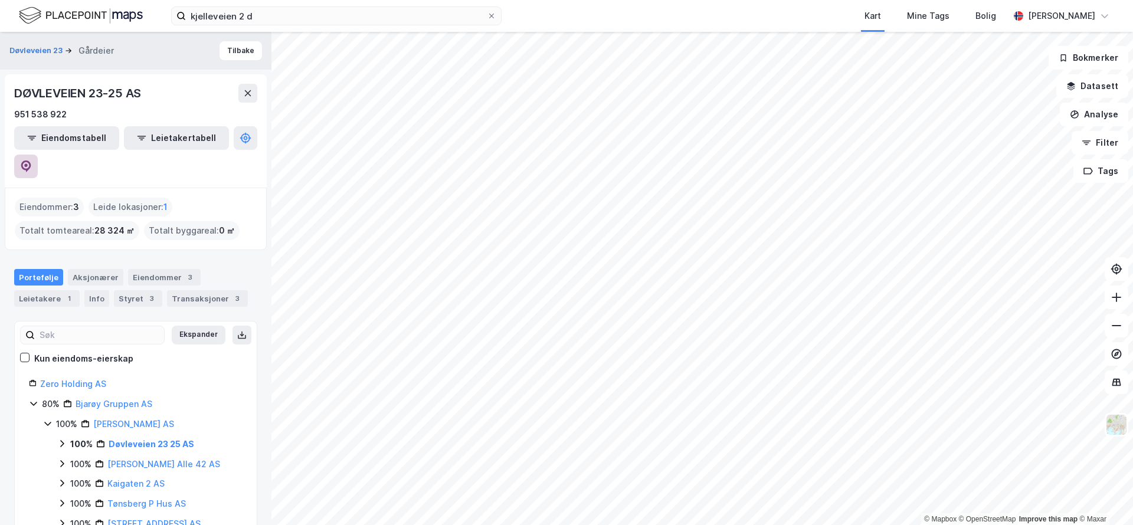
click at [38, 155] on button at bounding box center [26, 167] width 24 height 24
